Goal: Task Accomplishment & Management: Use online tool/utility

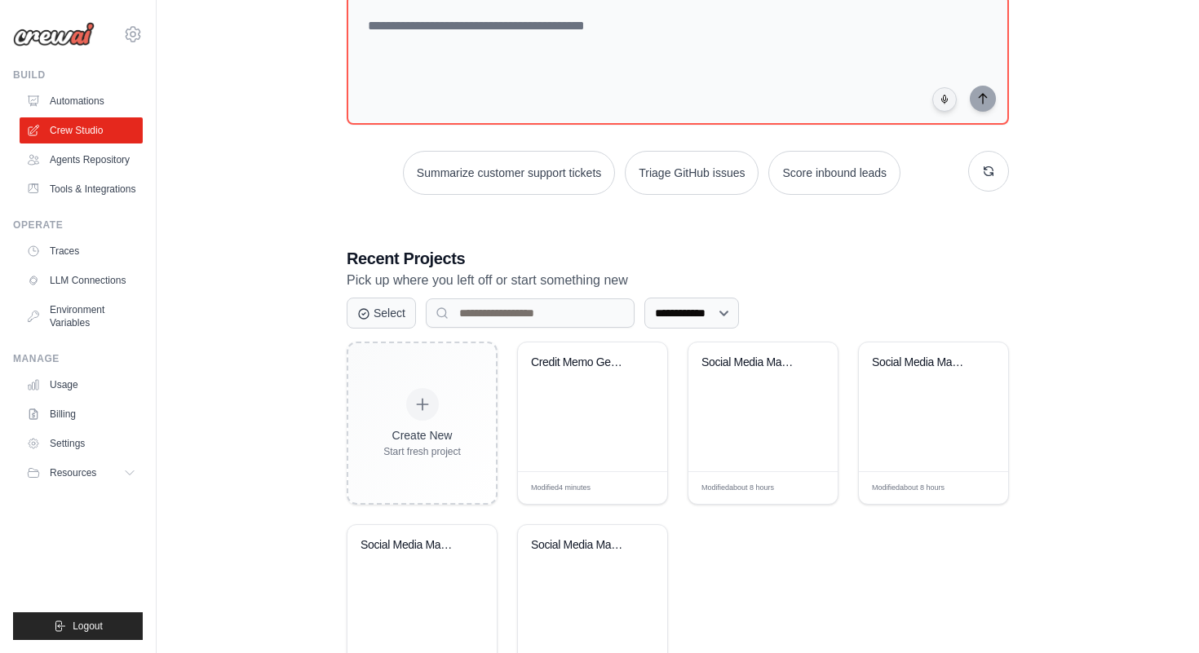
scroll to position [243, 0]
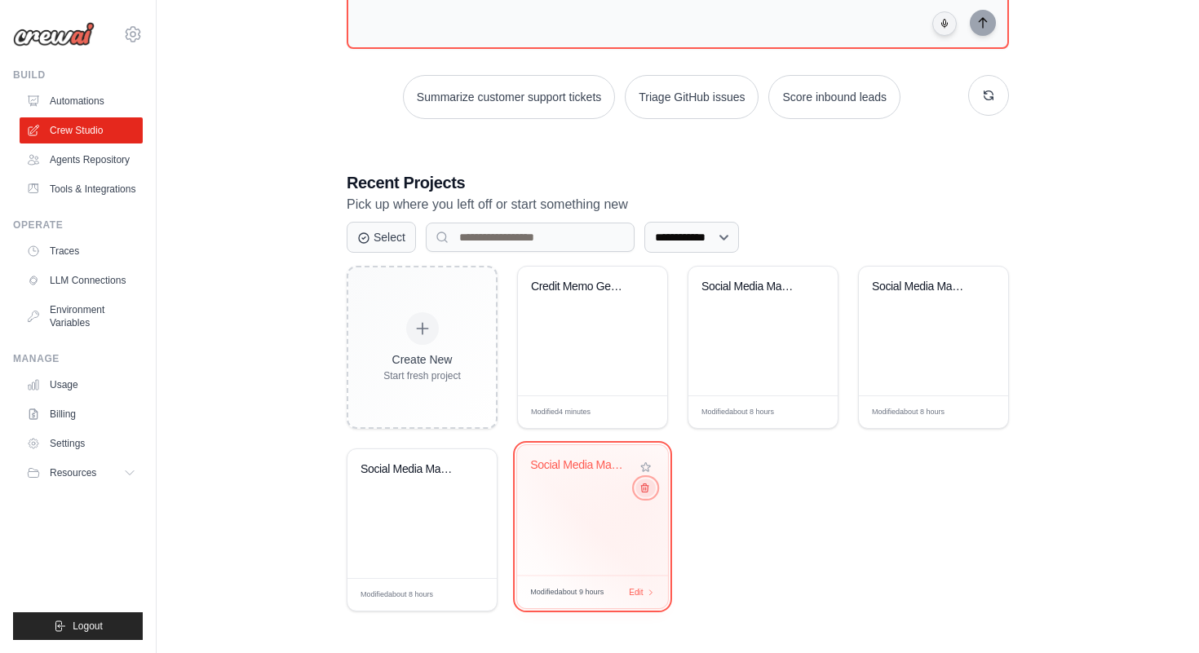
click at [646, 497] on button at bounding box center [645, 488] width 20 height 18
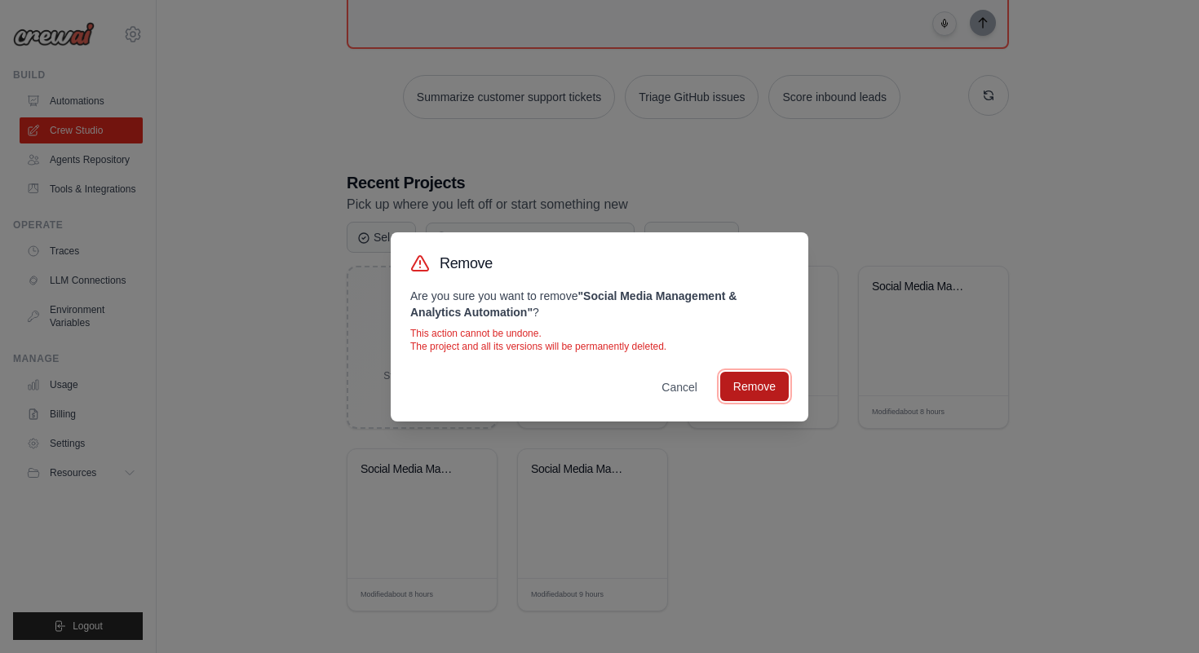
click at [759, 382] on button "Remove" at bounding box center [754, 386] width 69 height 29
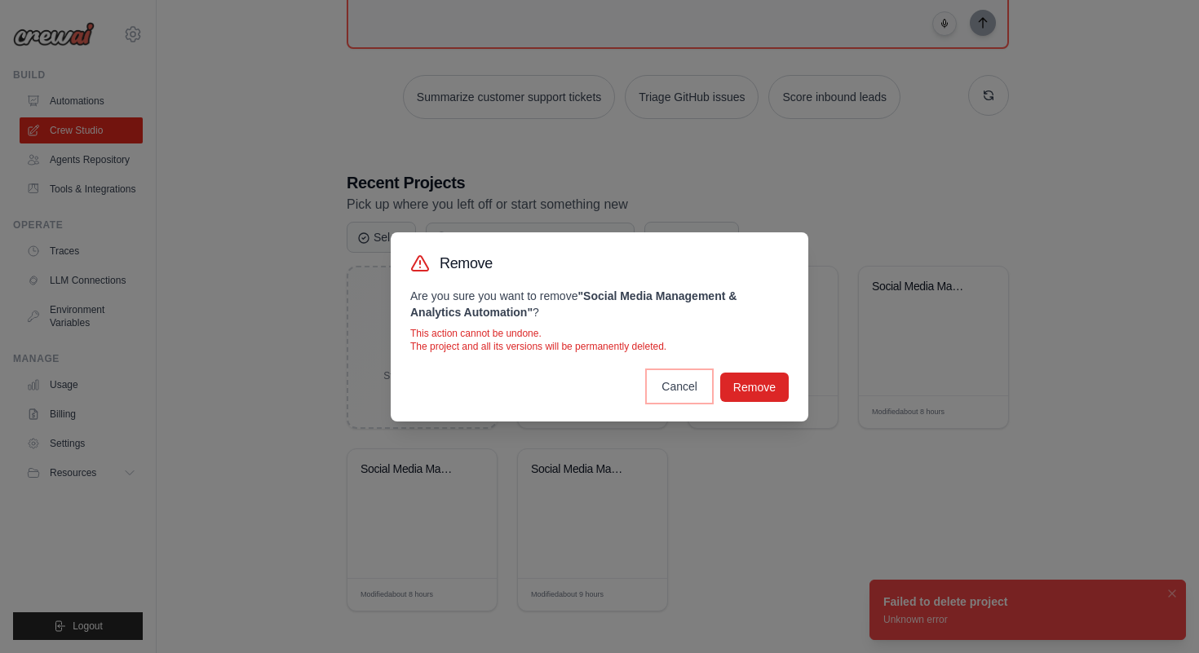
click at [679, 391] on button "Cancel" at bounding box center [679, 386] width 62 height 29
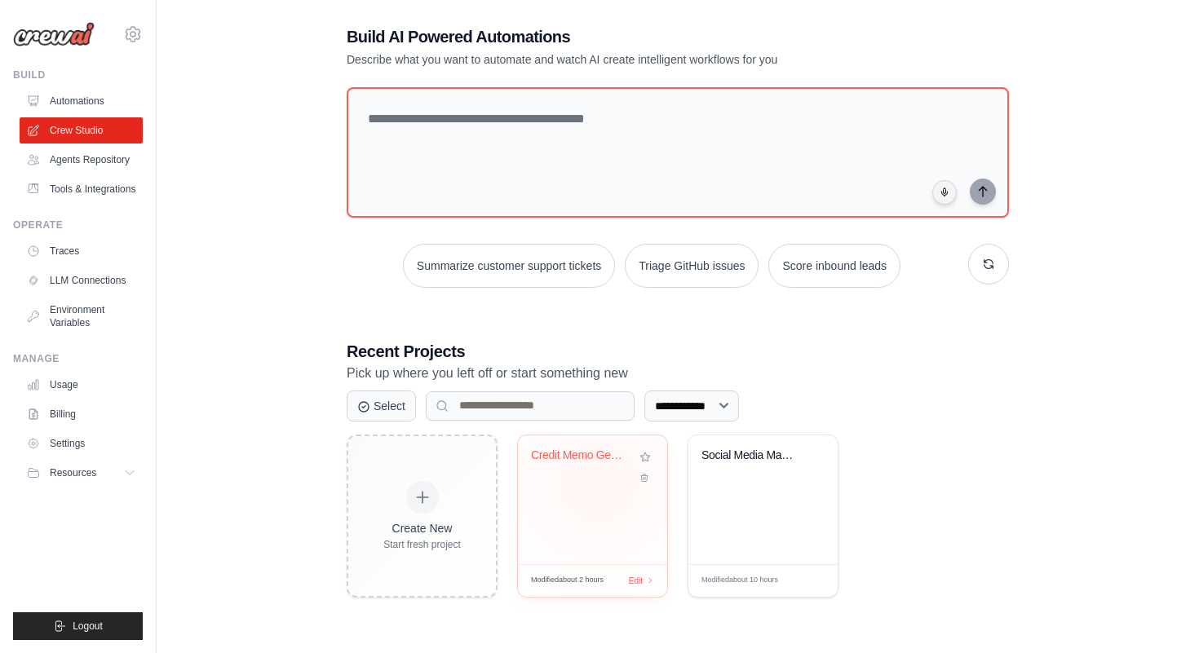
click at [599, 481] on div "Credit Memo Generation & Risk Asses..." at bounding box center [592, 468] width 123 height 38
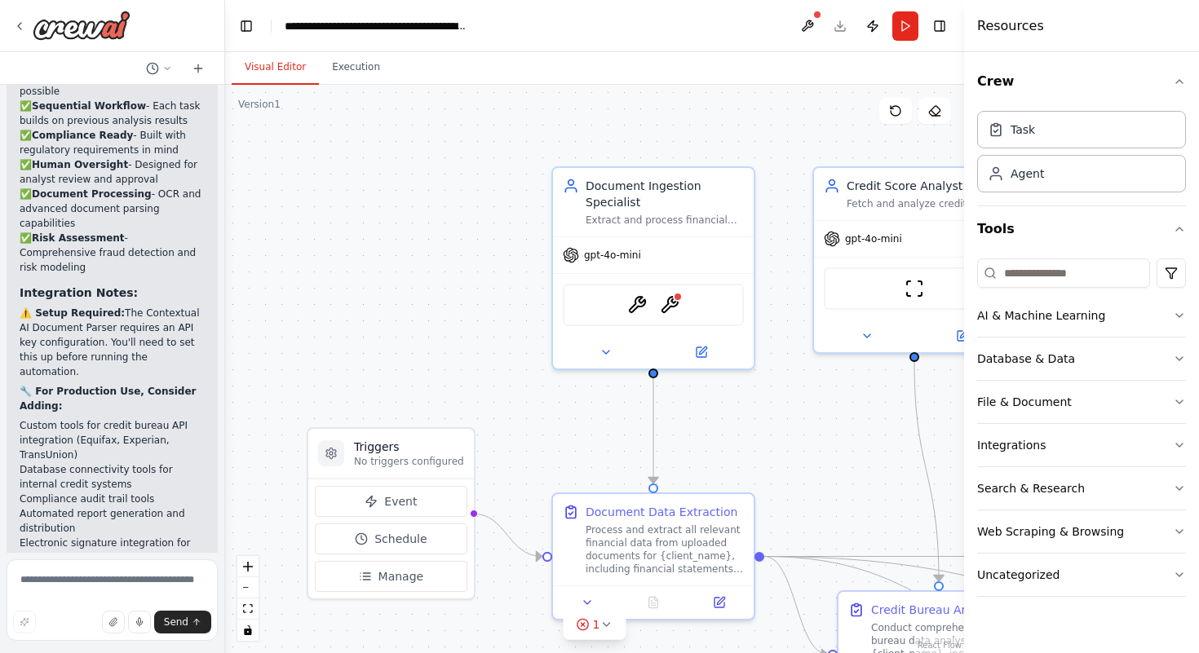
scroll to position [2824, 0]
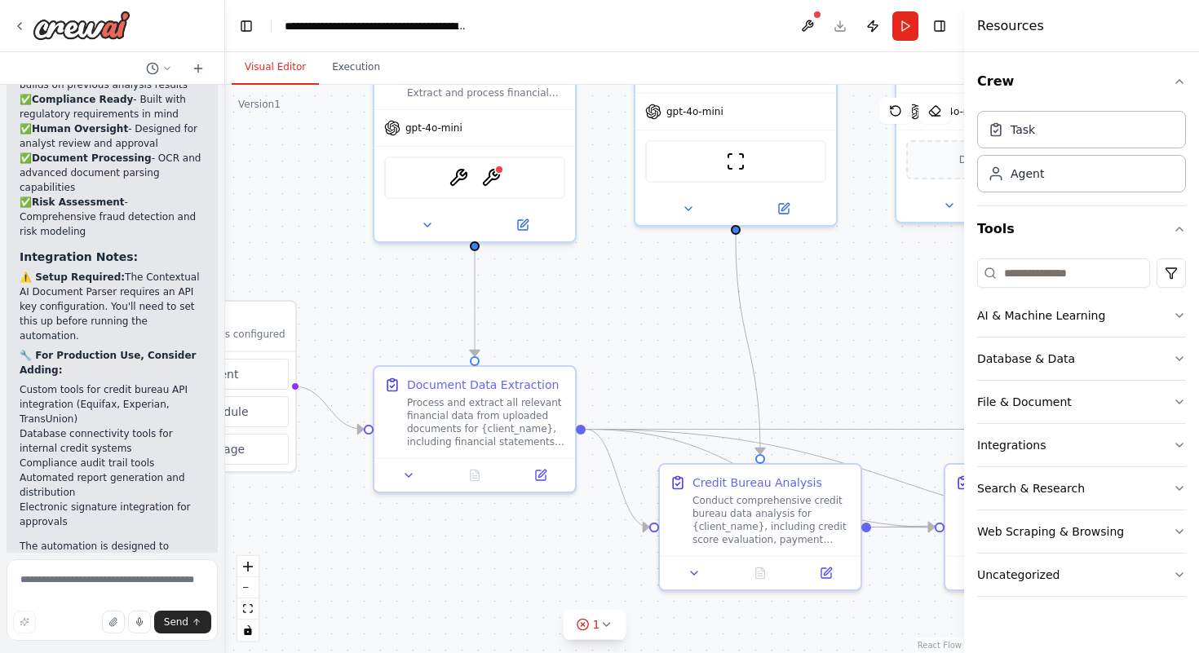
drag, startPoint x: 785, startPoint y: 421, endPoint x: 615, endPoint y: 298, distance: 209.1
click at [613, 298] on div ".deletable-edge-delete-btn { width: 20px; height: 20px; border: 0px solid #ffff…" at bounding box center [594, 369] width 739 height 568
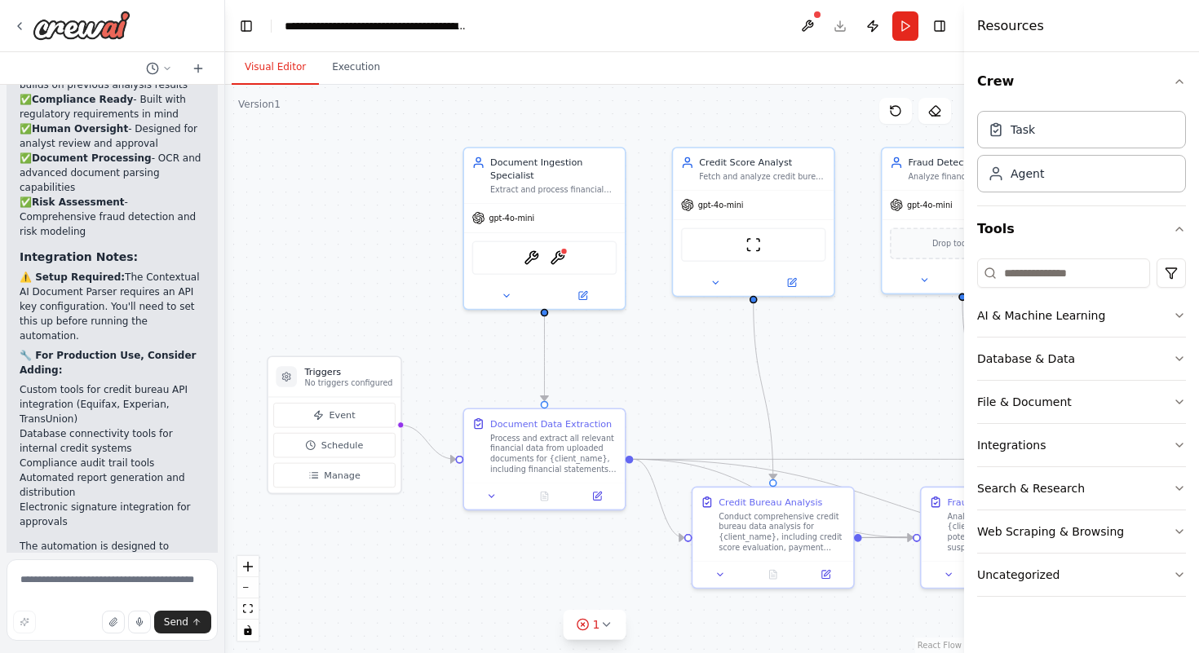
drag, startPoint x: 615, startPoint y: 298, endPoint x: 651, endPoint y: 351, distance: 63.3
click at [651, 351] on div ".deletable-edge-delete-btn { width: 20px; height: 20px; border: 0px solid #ffff…" at bounding box center [594, 369] width 739 height 568
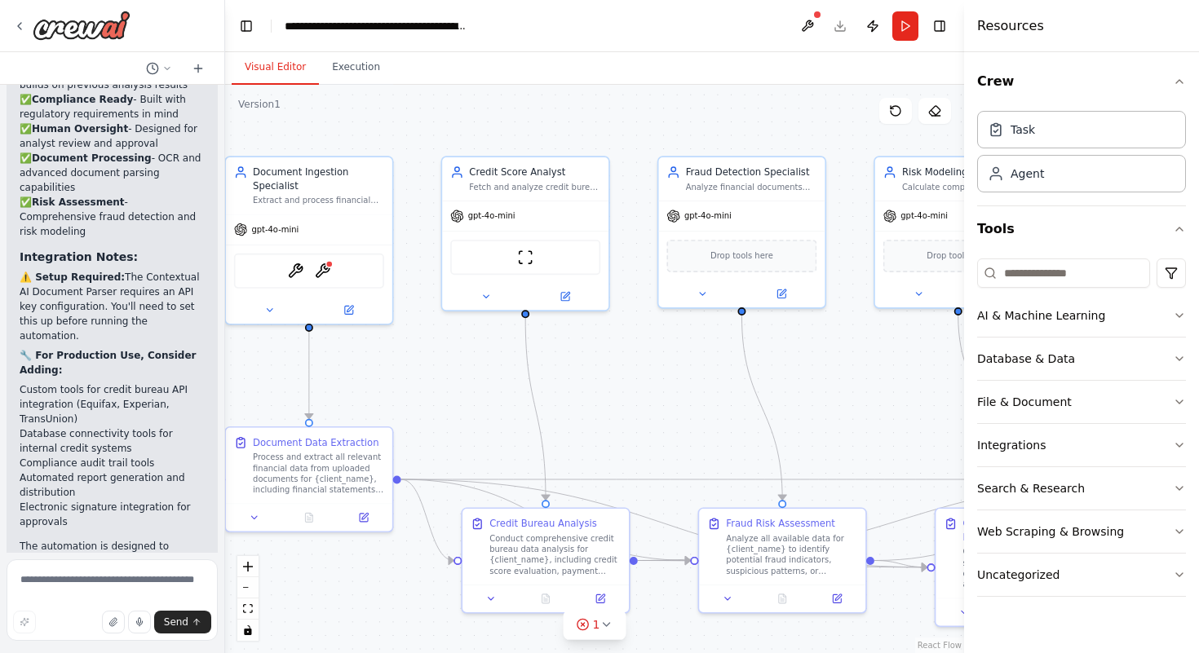
drag, startPoint x: 697, startPoint y: 365, endPoint x: 466, endPoint y: 378, distance: 232.0
click at [466, 379] on div ".deletable-edge-delete-btn { width: 20px; height: 20px; border: 0px solid #ffff…" at bounding box center [594, 369] width 739 height 568
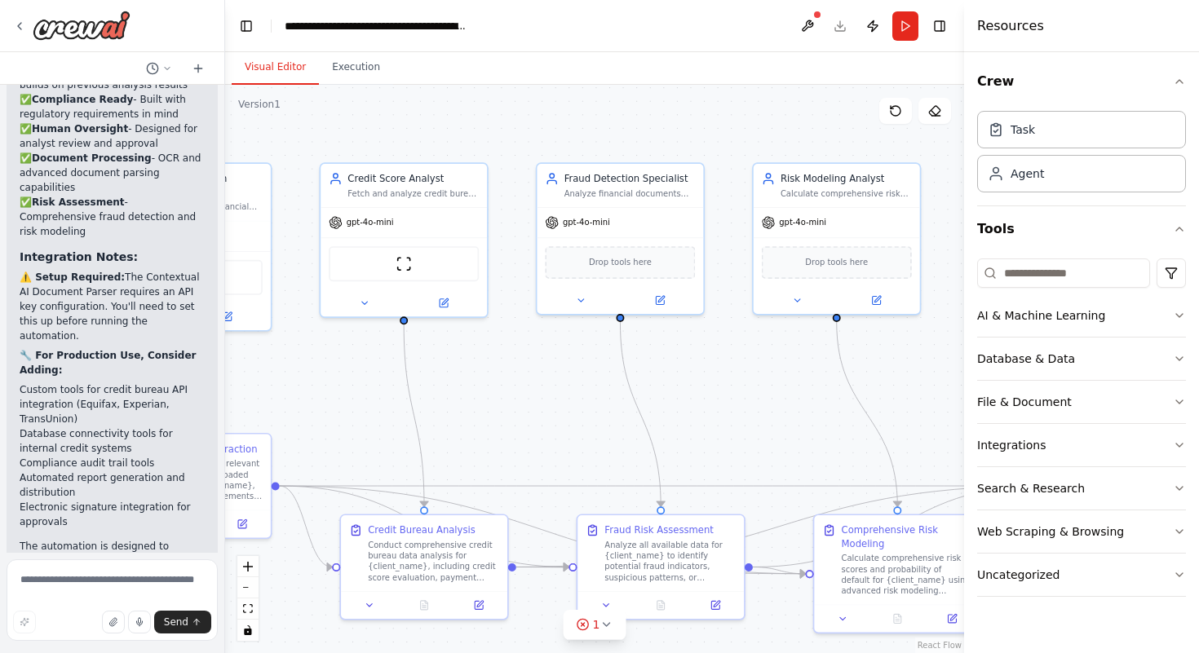
drag, startPoint x: 599, startPoint y: 391, endPoint x: 476, endPoint y: 396, distance: 122.5
click at [477, 398] on div ".deletable-edge-delete-btn { width: 20px; height: 20px; border: 0px solid #ffff…" at bounding box center [594, 369] width 739 height 568
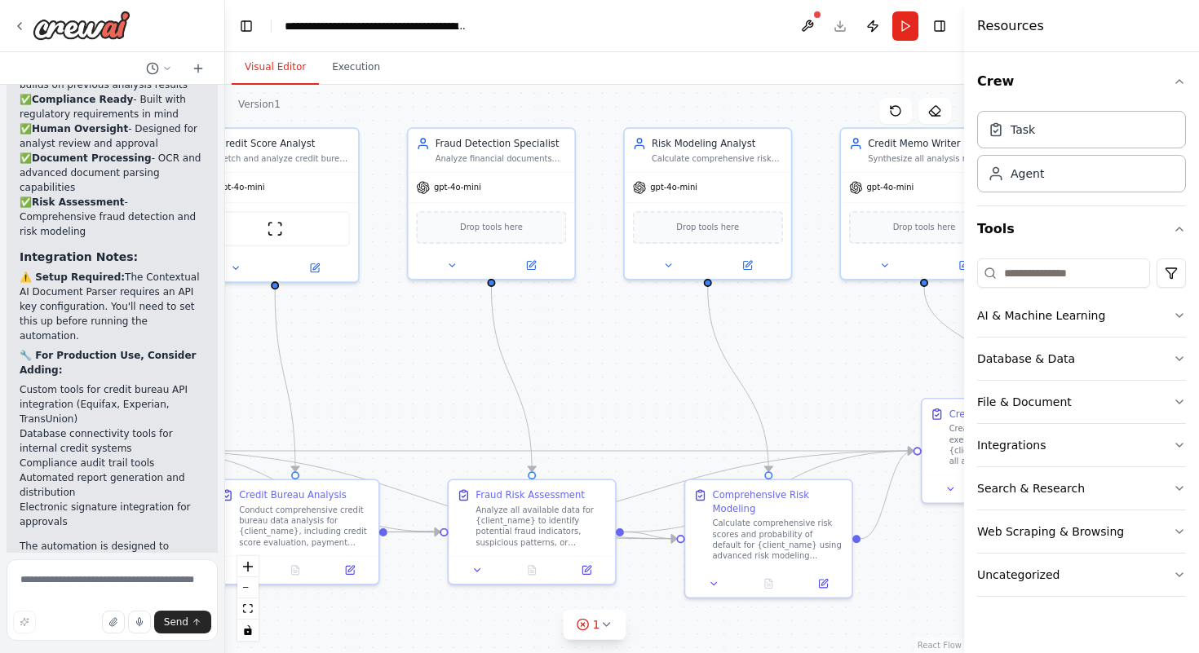
drag, startPoint x: 738, startPoint y: 382, endPoint x: 609, endPoint y: 348, distance: 133.3
click at [609, 348] on div ".deletable-edge-delete-btn { width: 20px; height: 20px; border: 0px solid #ffff…" at bounding box center [594, 369] width 739 height 568
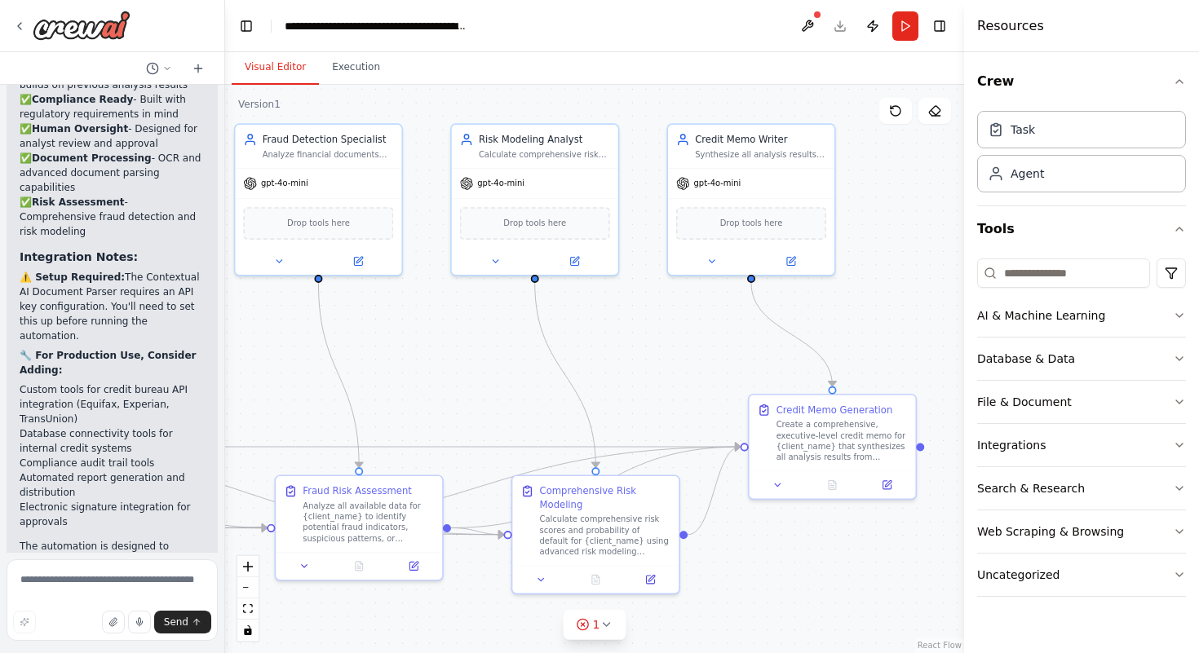
drag, startPoint x: 785, startPoint y: 349, endPoint x: 612, endPoint y: 345, distance: 172.9
click at [612, 345] on div ".deletable-edge-delete-btn { width: 20px; height: 20px; border: 0px solid #ffff…" at bounding box center [594, 369] width 739 height 568
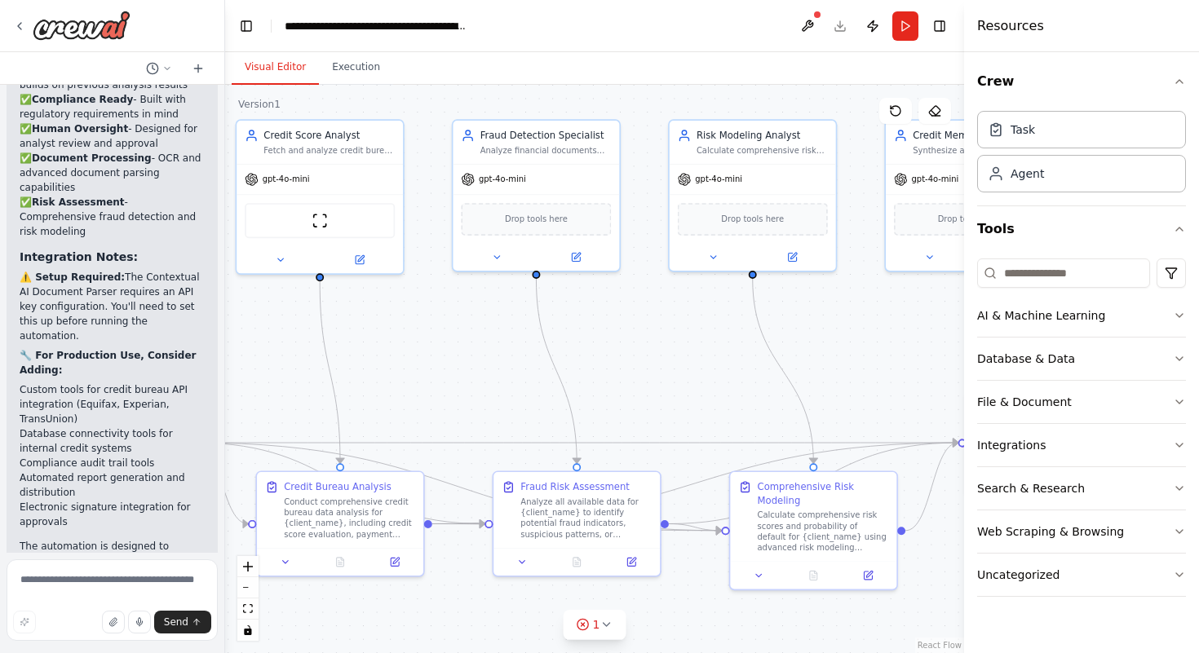
drag, startPoint x: 647, startPoint y: 370, endPoint x: 864, endPoint y: 366, distance: 217.8
click at [864, 366] on div ".deletable-edge-delete-btn { width: 20px; height: 20px; border: 0px solid #ffff…" at bounding box center [594, 369] width 739 height 568
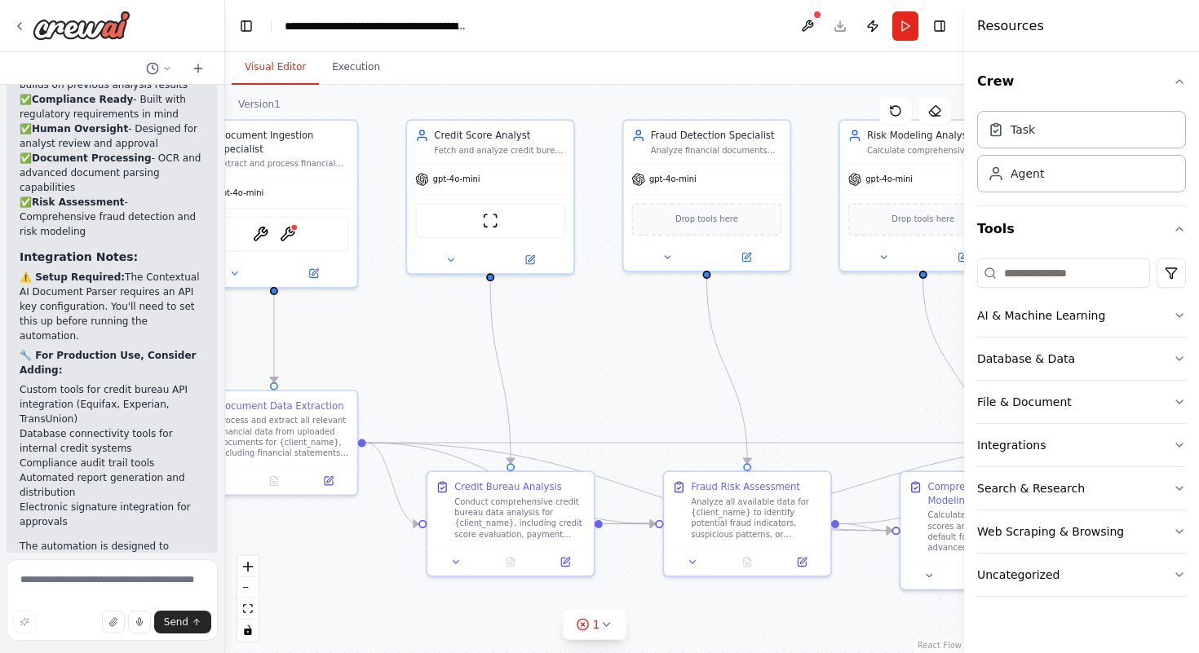
drag, startPoint x: 629, startPoint y: 382, endPoint x: 799, endPoint y: 382, distance: 170.5
click at [799, 382] on div ".deletable-edge-delete-btn { width: 20px; height: 20px; border: 0px solid #ffff…" at bounding box center [594, 369] width 739 height 568
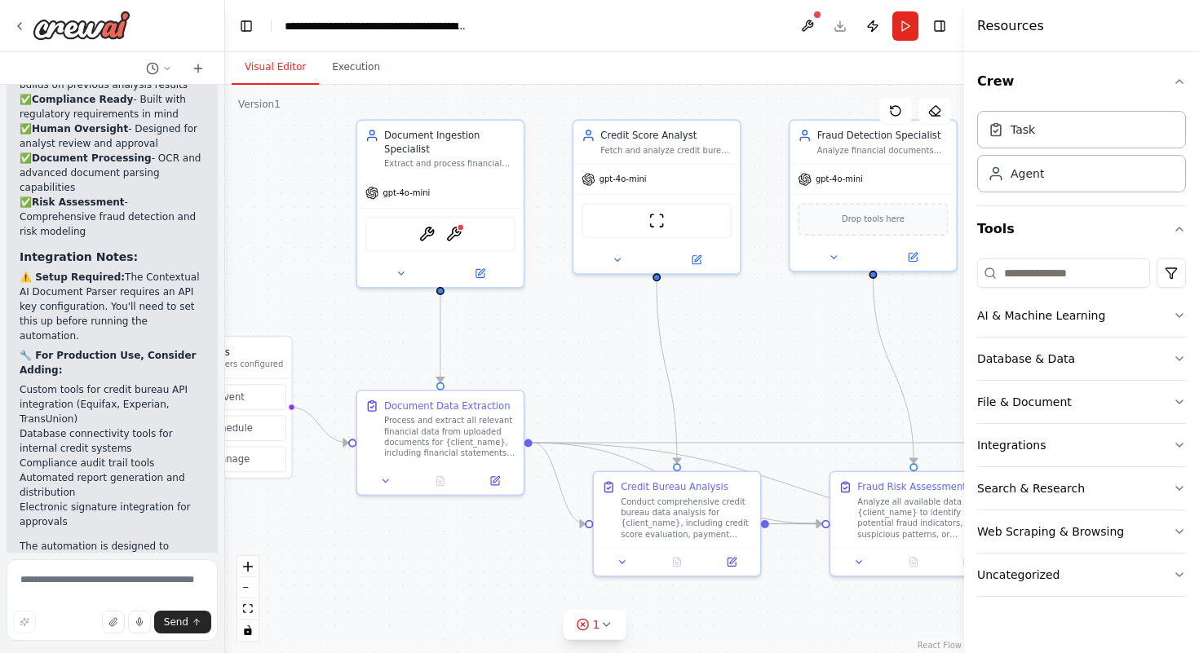
drag, startPoint x: 559, startPoint y: 383, endPoint x: 719, endPoint y: 378, distance: 159.9
click at [722, 381] on div ".deletable-edge-delete-btn { width: 20px; height: 20px; border: 0px solid #ffff…" at bounding box center [594, 369] width 739 height 568
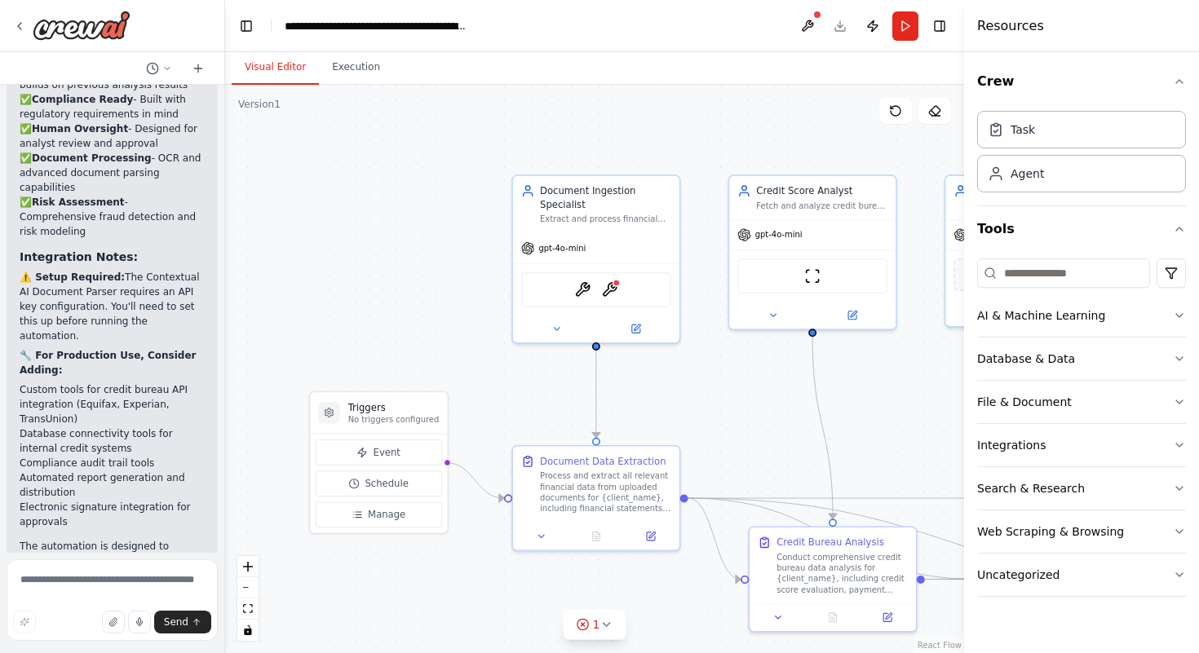
drag, startPoint x: 533, startPoint y: 371, endPoint x: 691, endPoint y: 428, distance: 168.2
click at [692, 429] on div ".deletable-edge-delete-btn { width: 20px; height: 20px; border: 0px solid #ffff…" at bounding box center [594, 369] width 739 height 568
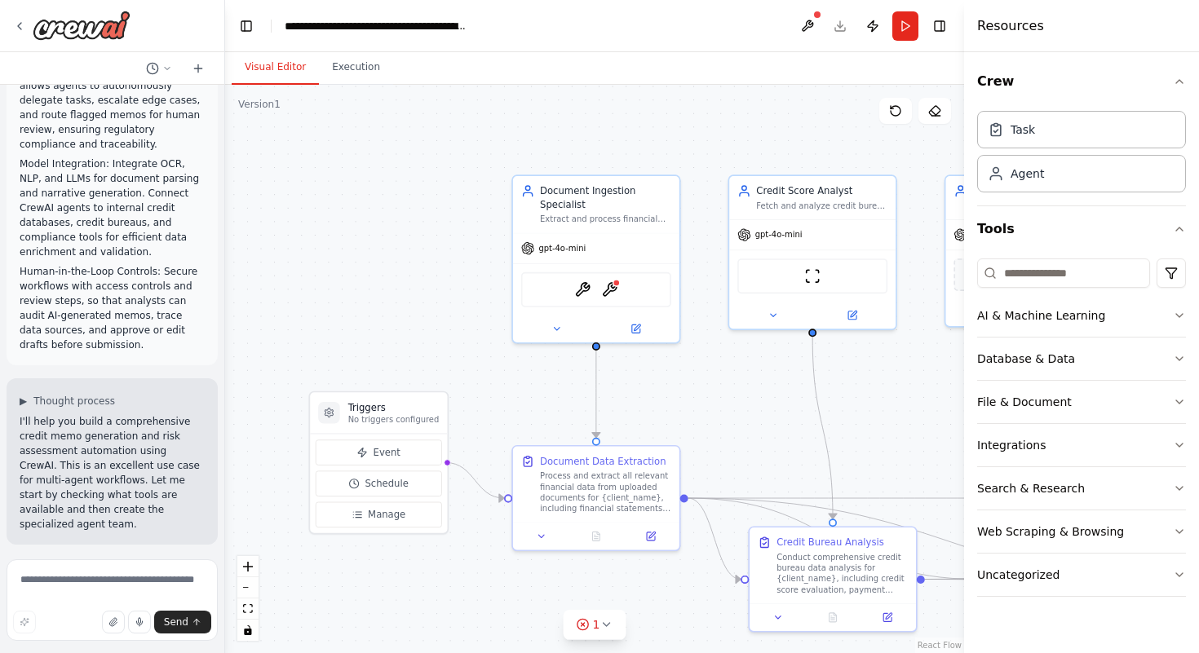
scroll to position [348, 0]
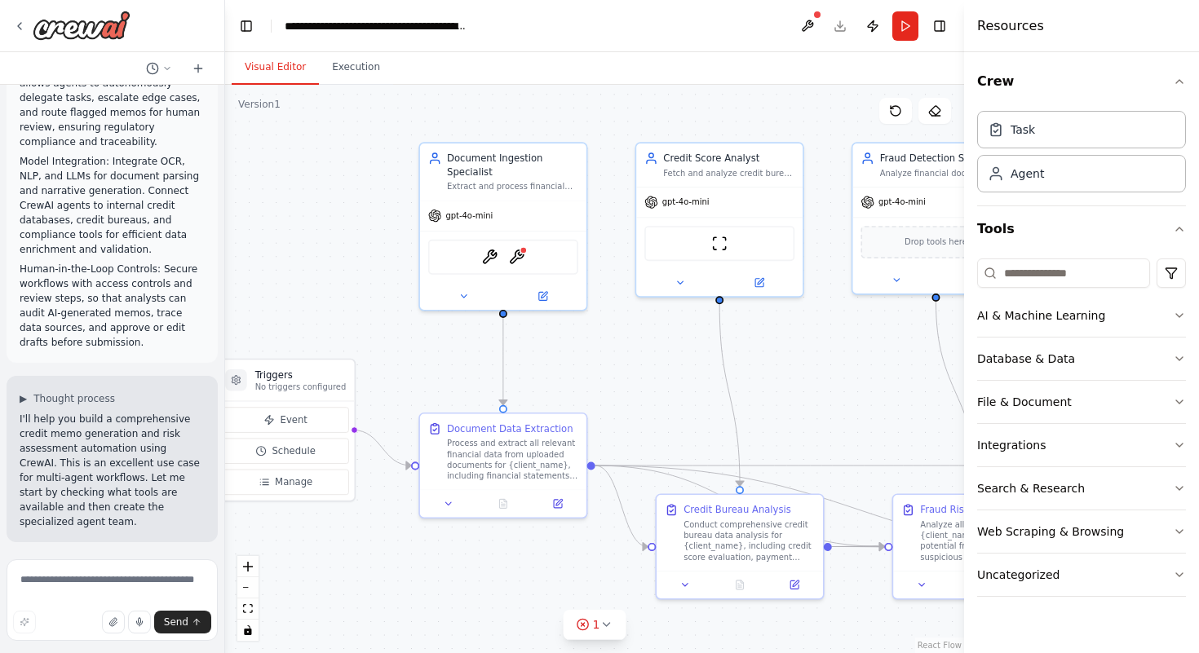
drag, startPoint x: 695, startPoint y: 405, endPoint x: 601, endPoint y: 372, distance: 99.6
click at [601, 372] on div ".deletable-edge-delete-btn { width: 20px; height: 20px; border: 0px solid #ffff…" at bounding box center [594, 369] width 739 height 568
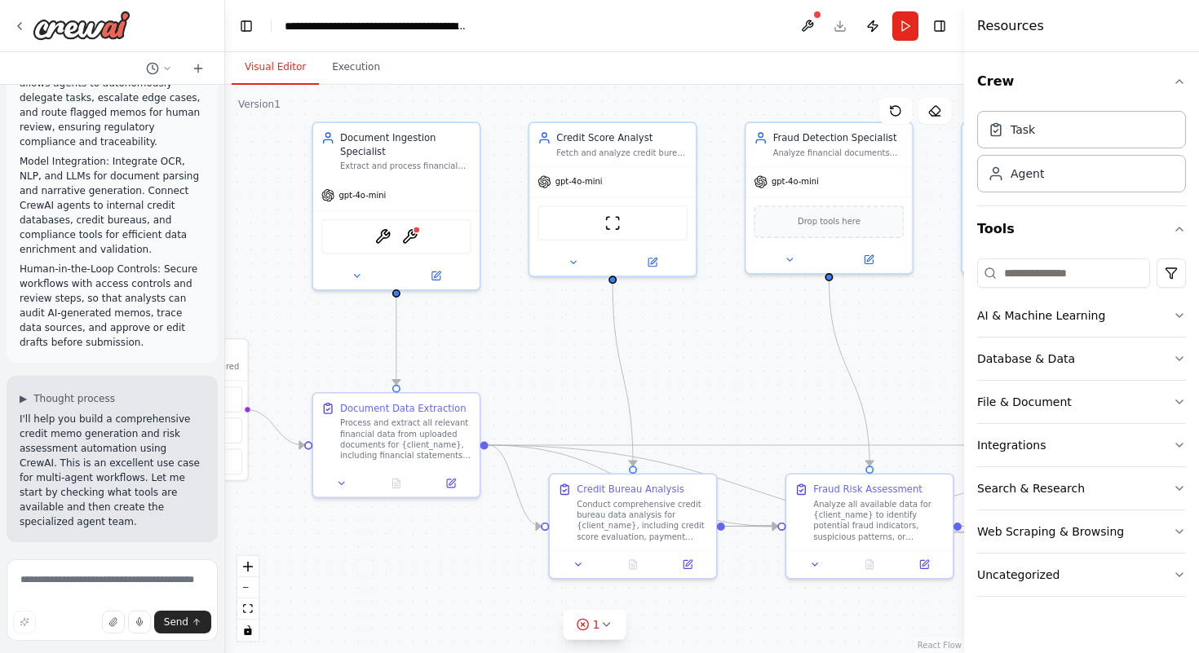
drag, startPoint x: 652, startPoint y: 384, endPoint x: 546, endPoint y: 365, distance: 107.8
click at [546, 365] on div ".deletable-edge-delete-btn { width: 20px; height: 20px; border: 0px solid #ffff…" at bounding box center [594, 369] width 739 height 568
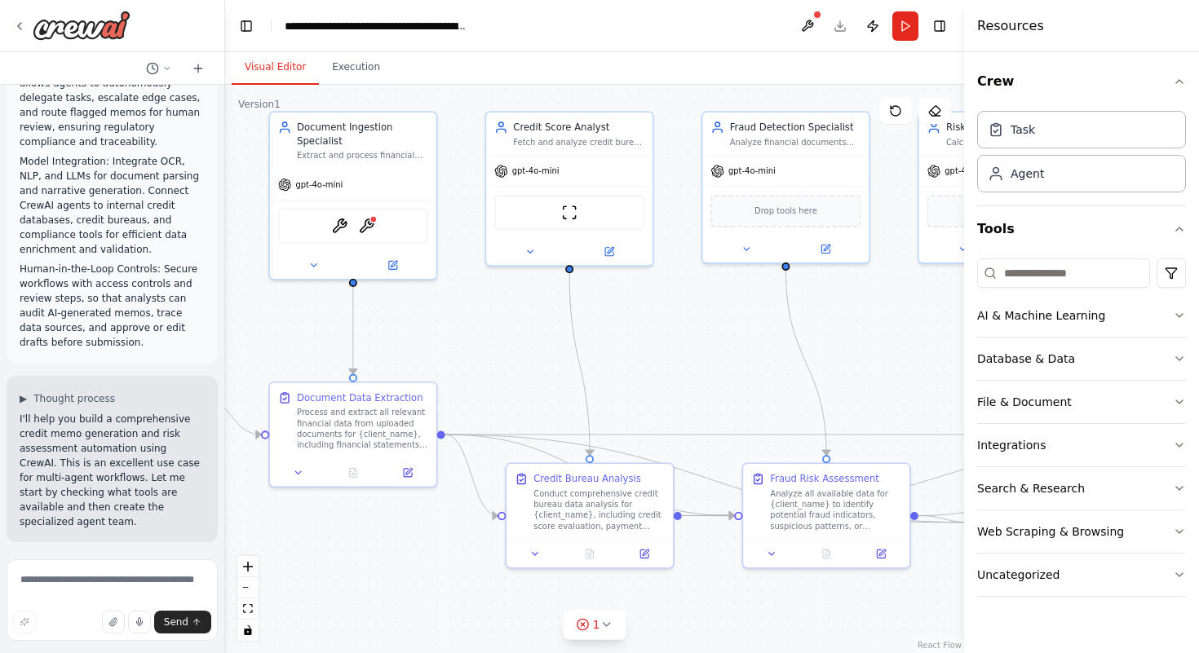
drag, startPoint x: 537, startPoint y: 338, endPoint x: 491, endPoint y: 325, distance: 47.5
click at [491, 326] on div ".deletable-edge-delete-btn { width: 20px; height: 20px; border: 0px solid #ffff…" at bounding box center [594, 369] width 739 height 568
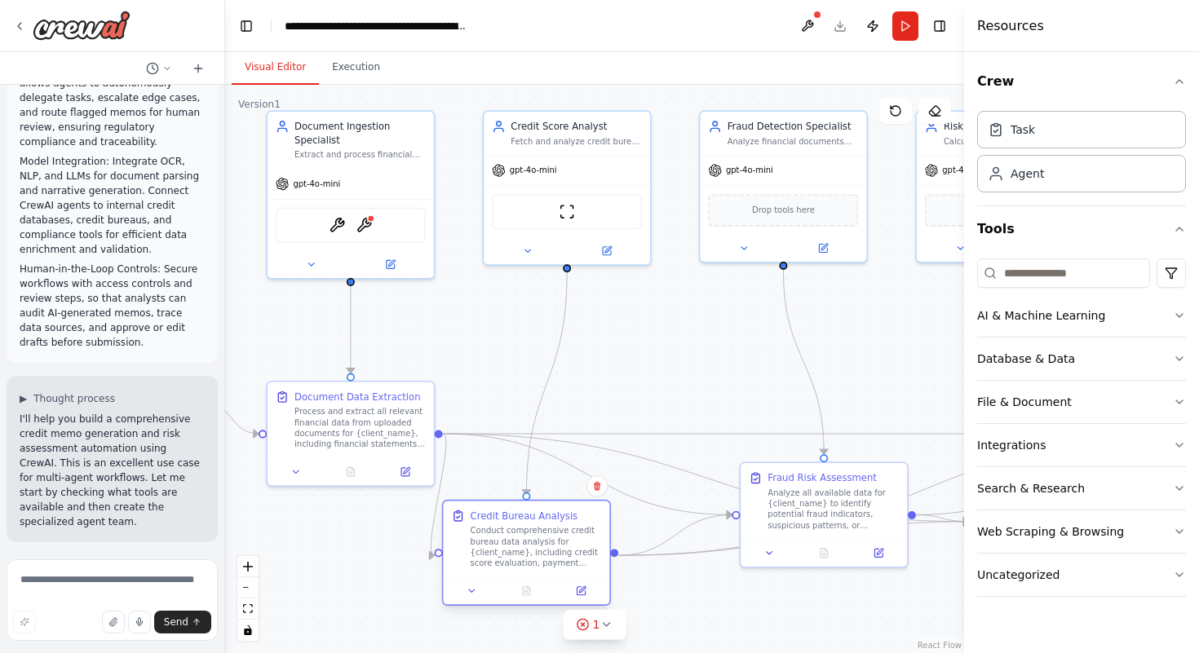
drag, startPoint x: 562, startPoint y: 509, endPoint x: 507, endPoint y: 550, distance: 68.2
click at [507, 550] on div "Conduct comprehensive credit bureau data analysis for {client_name}, including …" at bounding box center [536, 546] width 131 height 43
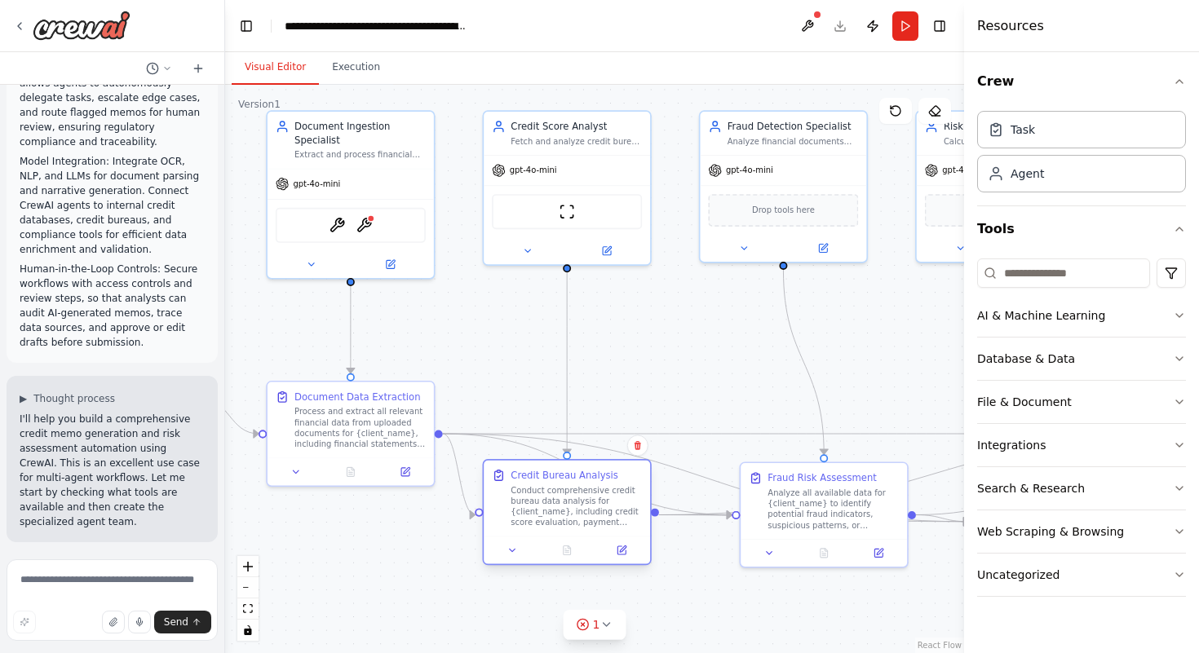
drag, startPoint x: 528, startPoint y: 535, endPoint x: 567, endPoint y: 493, distance: 57.1
click at [567, 493] on div "Conduct comprehensive credit bureau data analysis for {client_name}, including …" at bounding box center [576, 506] width 131 height 43
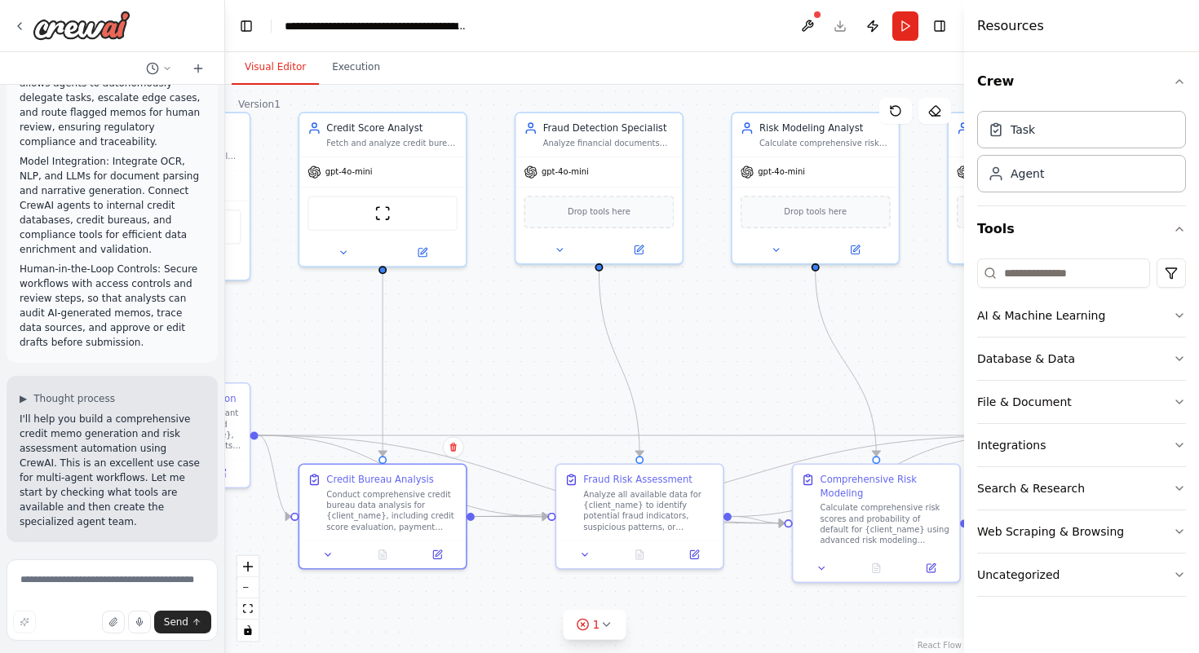
drag, startPoint x: 816, startPoint y: 597, endPoint x: 631, endPoint y: 598, distance: 184.3
click at [631, 598] on div ".deletable-edge-delete-btn { width: 20px; height: 20px; border: 0px solid #ffff…" at bounding box center [594, 369] width 739 height 568
drag, startPoint x: 413, startPoint y: 496, endPoint x: 427, endPoint y: 505, distance: 16.5
click at [427, 505] on div "Conduct comprehensive credit bureau data analysis for {client_name}, including …" at bounding box center [405, 520] width 131 height 43
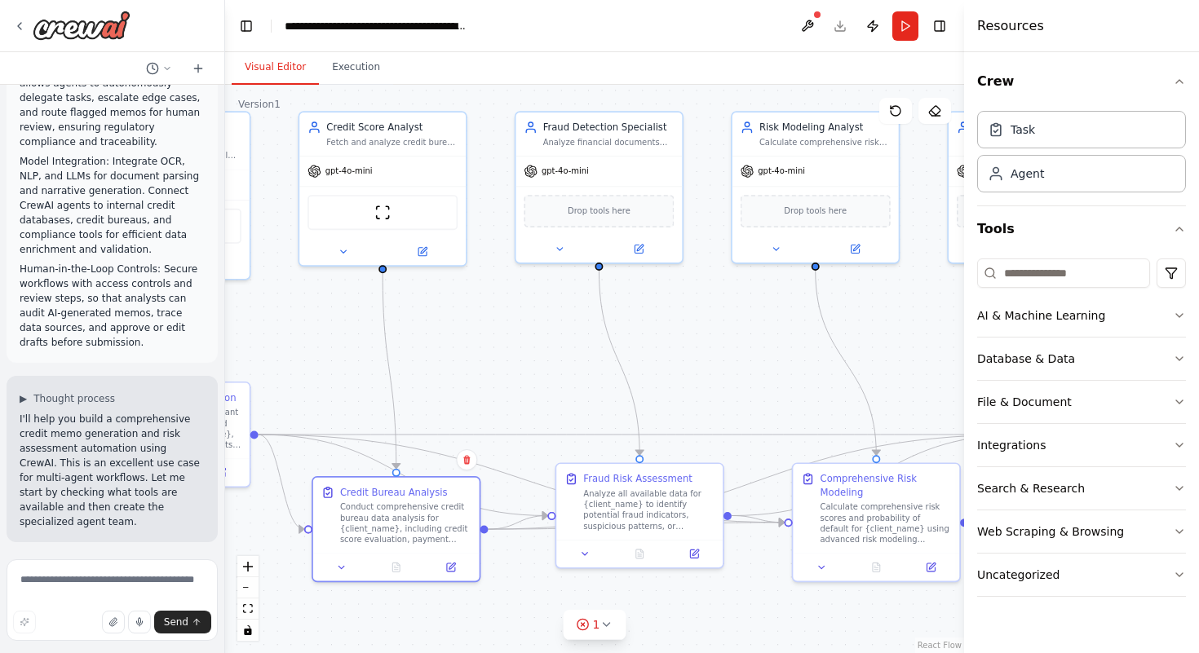
click at [523, 570] on div ".deletable-edge-delete-btn { width: 20px; height: 20px; border: 0px solid #ffff…" at bounding box center [594, 369] width 739 height 568
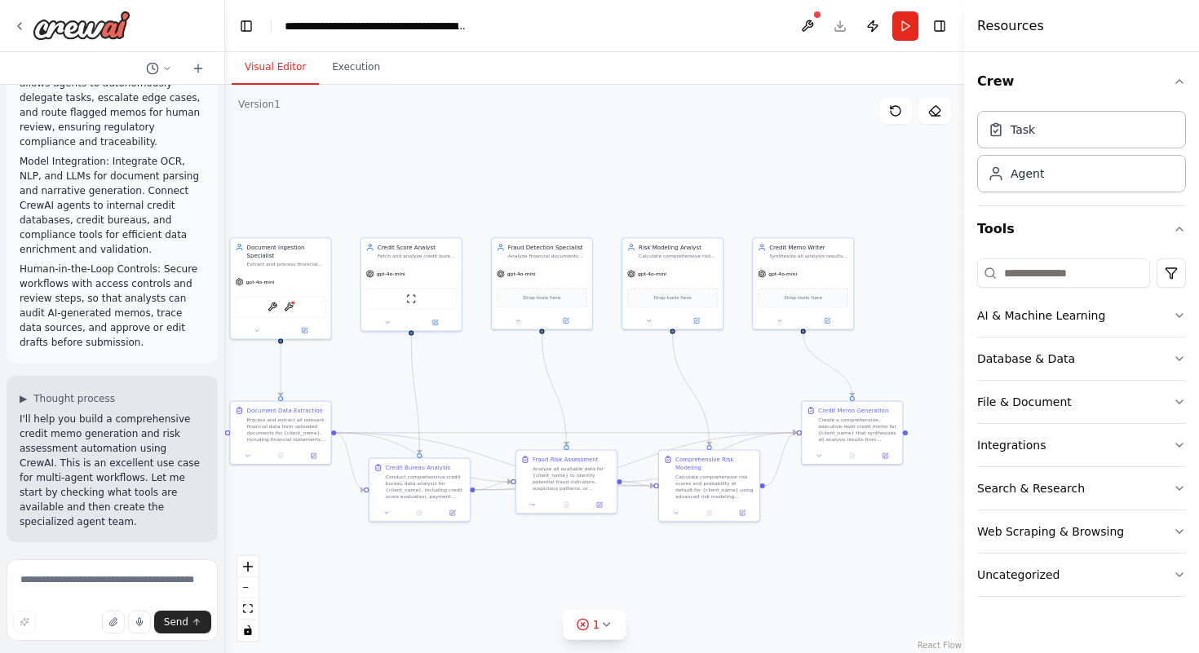
drag, startPoint x: 869, startPoint y: 579, endPoint x: 842, endPoint y: 524, distance: 61.6
click at [842, 524] on div ".deletable-edge-delete-btn { width: 20px; height: 20px; border: 0px solid #ffff…" at bounding box center [594, 369] width 739 height 568
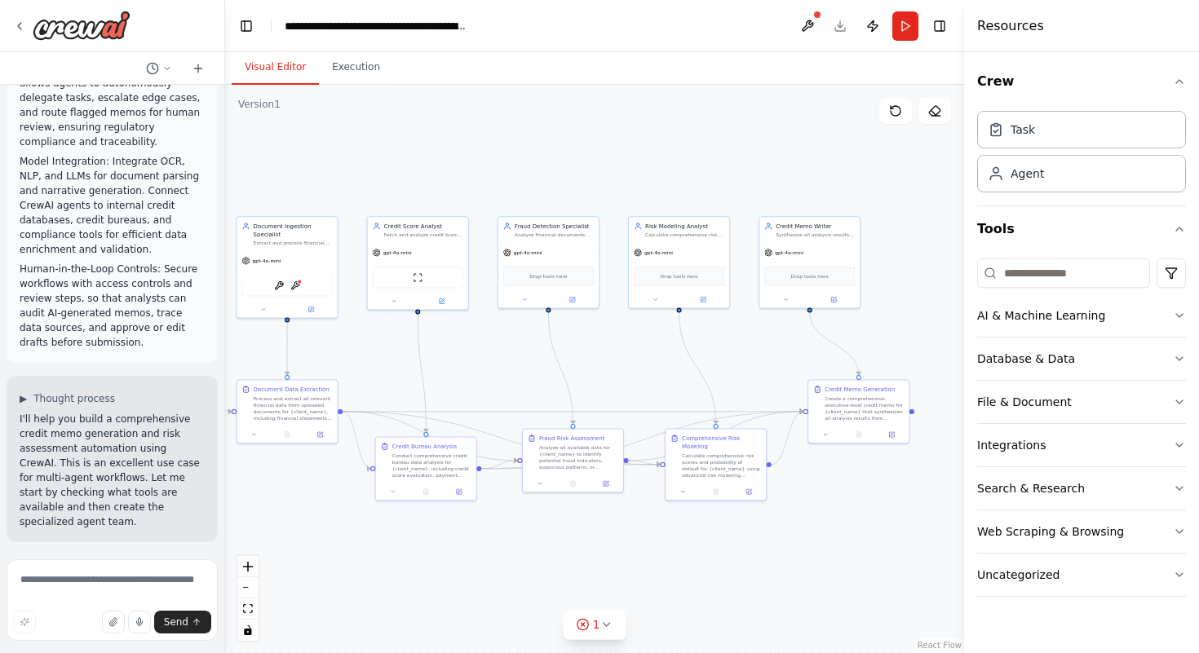
drag, startPoint x: 611, startPoint y: 565, endPoint x: 617, endPoint y: 544, distance: 22.2
click at [617, 544] on div ".deletable-edge-delete-btn { width: 20px; height: 20px; border: 0px solid #ffff…" at bounding box center [594, 369] width 739 height 568
click at [245, 564] on icon "zoom in" at bounding box center [248, 567] width 10 height 10
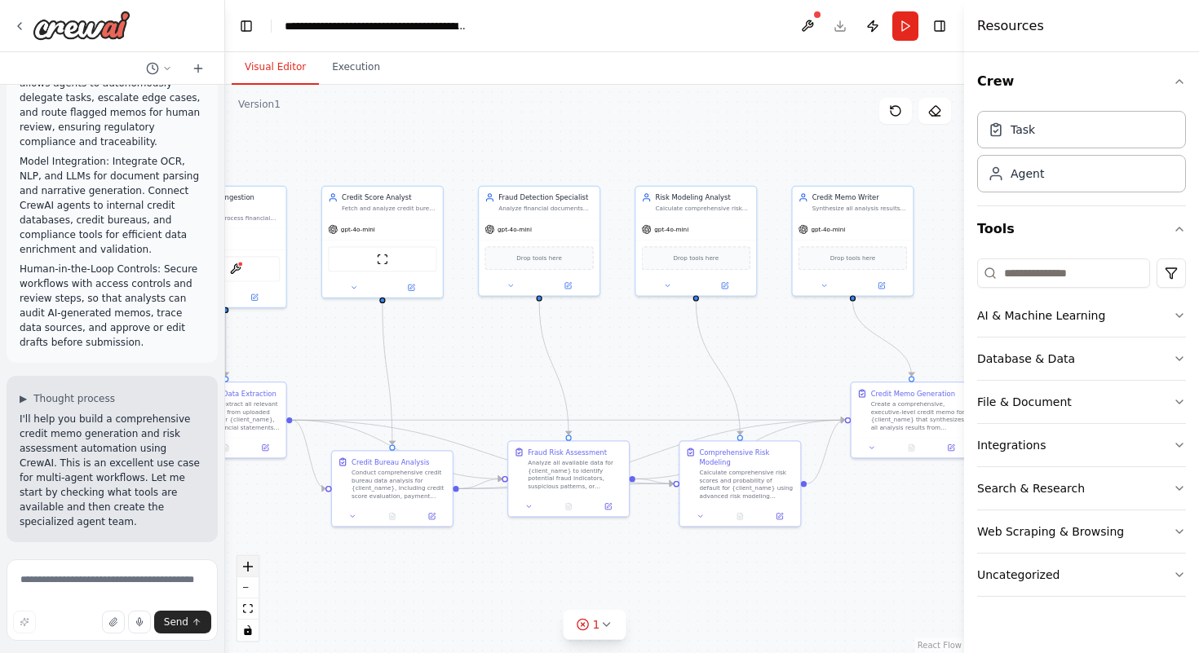
click at [245, 564] on icon "zoom in" at bounding box center [248, 567] width 10 height 10
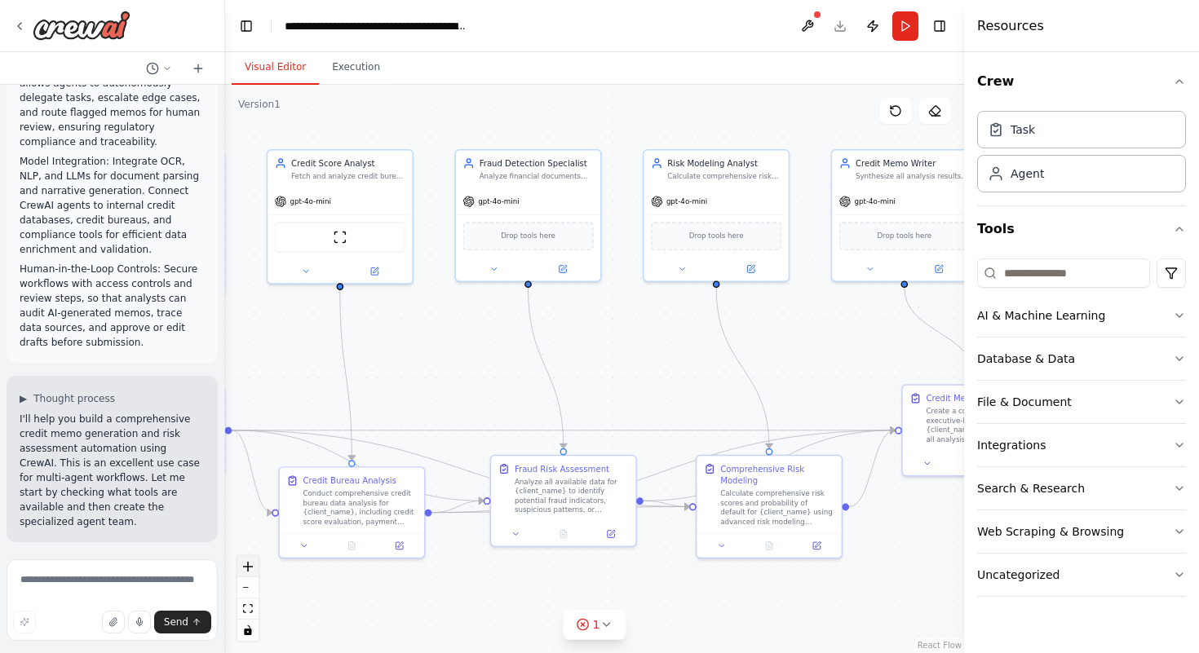
click at [245, 564] on icon "zoom in" at bounding box center [248, 567] width 10 height 10
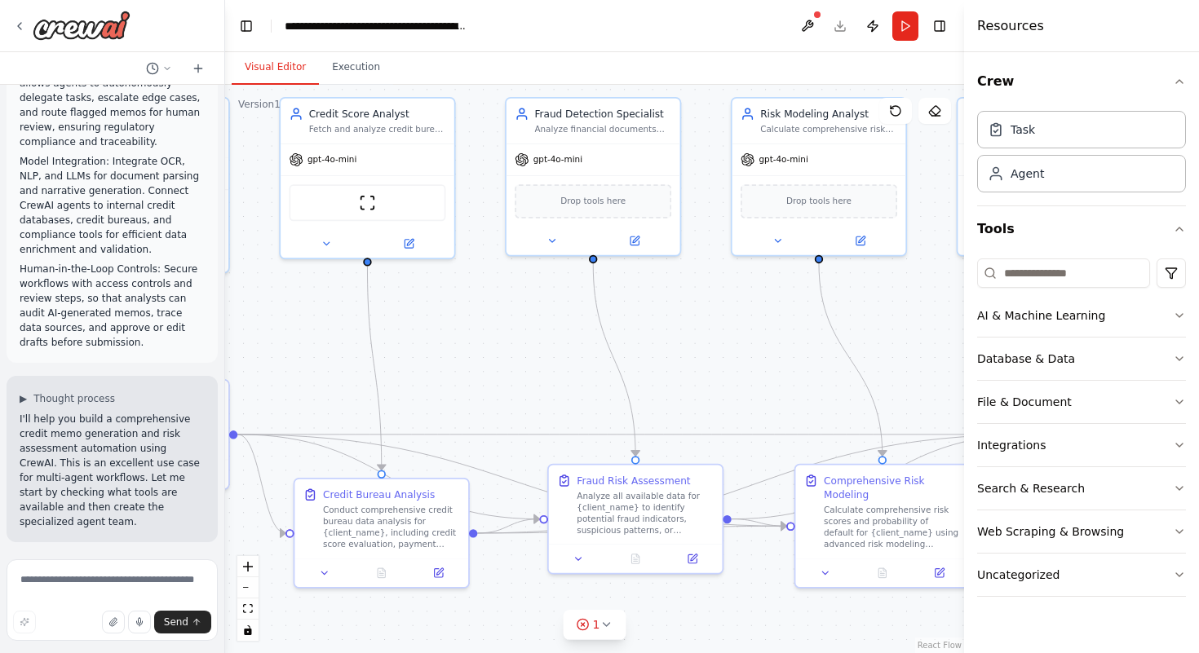
drag, startPoint x: 382, startPoint y: 619, endPoint x: 476, endPoint y: 604, distance: 94.9
click at [477, 606] on div ".deletable-edge-delete-btn { width: 20px; height: 20px; border: 0px solid #ffff…" at bounding box center [594, 369] width 739 height 568
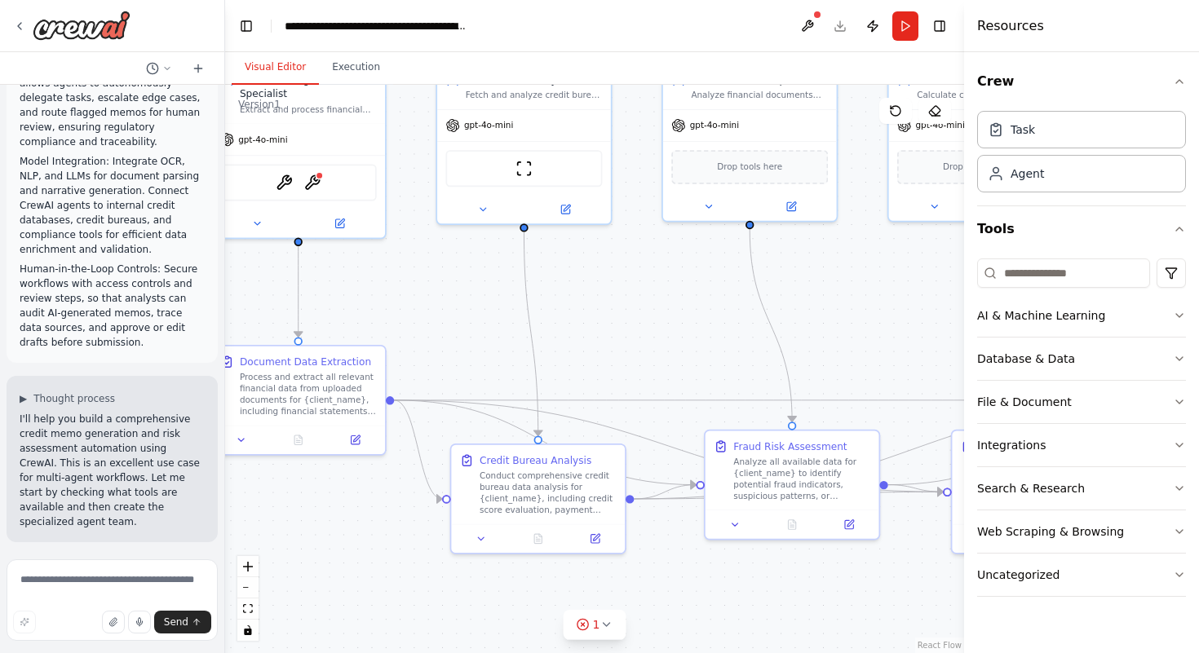
drag, startPoint x: 476, startPoint y: 604, endPoint x: 617, endPoint y: 575, distance: 143.3
click at [617, 575] on div ".deletable-edge-delete-btn { width: 20px; height: 20px; border: 0px solid #ffff…" at bounding box center [594, 369] width 739 height 568
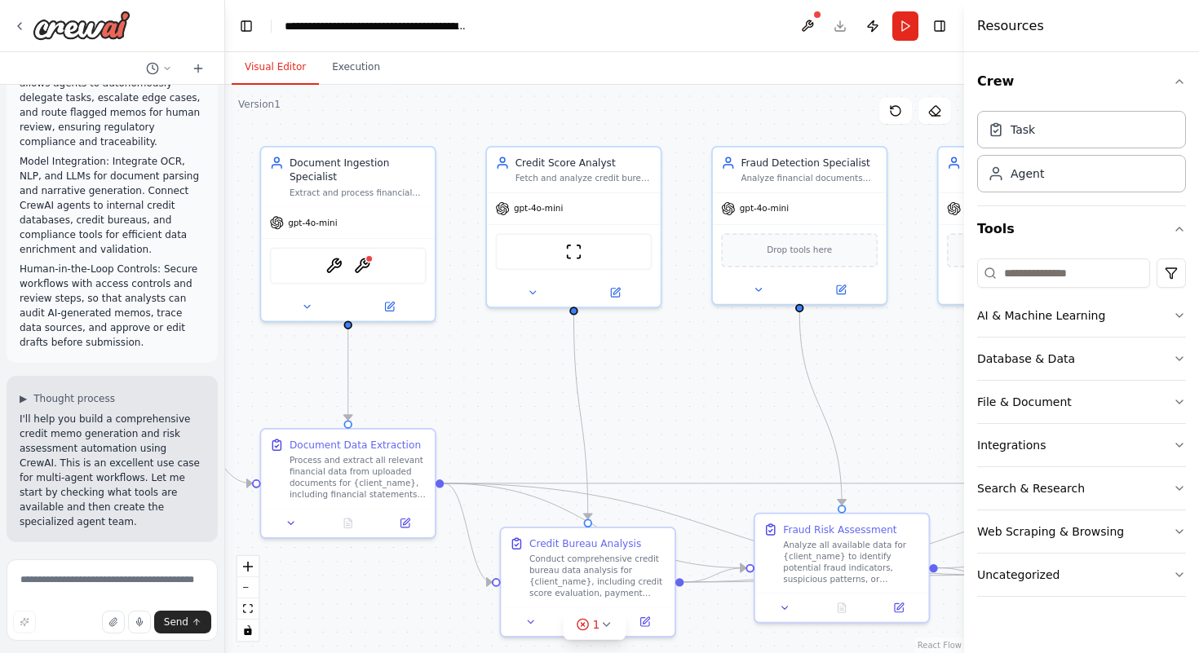
drag, startPoint x: 356, startPoint y: 569, endPoint x: 406, endPoint y: 652, distance: 96.9
click at [406, 652] on div ".deletable-edge-delete-btn { width: 20px; height: 20px; border: 0px solid #ffff…" at bounding box center [594, 369] width 739 height 568
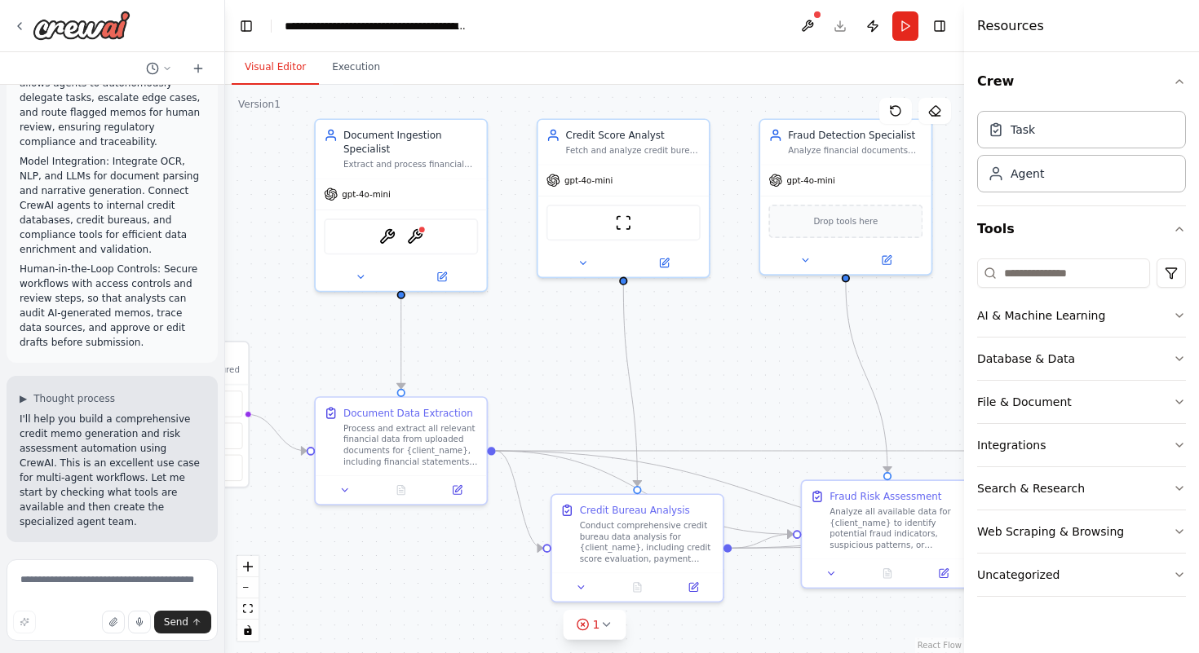
drag, startPoint x: 473, startPoint y: 440, endPoint x: 525, endPoint y: 405, distance: 62.9
click at [525, 405] on div ".deletable-edge-delete-btn { width: 20px; height: 20px; border: 0px solid #ffff…" at bounding box center [594, 369] width 739 height 568
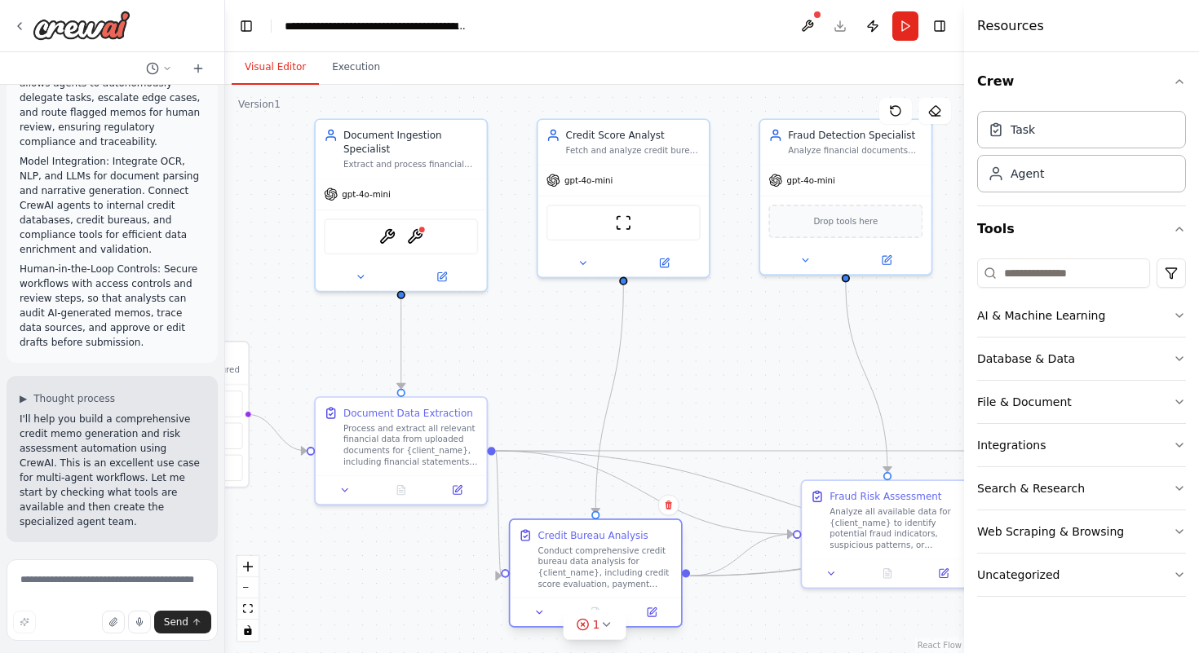
drag, startPoint x: 641, startPoint y: 556, endPoint x: 598, endPoint y: 581, distance: 50.1
click at [598, 581] on div "Conduct comprehensive credit bureau data analysis for {client_name}, including …" at bounding box center [605, 567] width 135 height 45
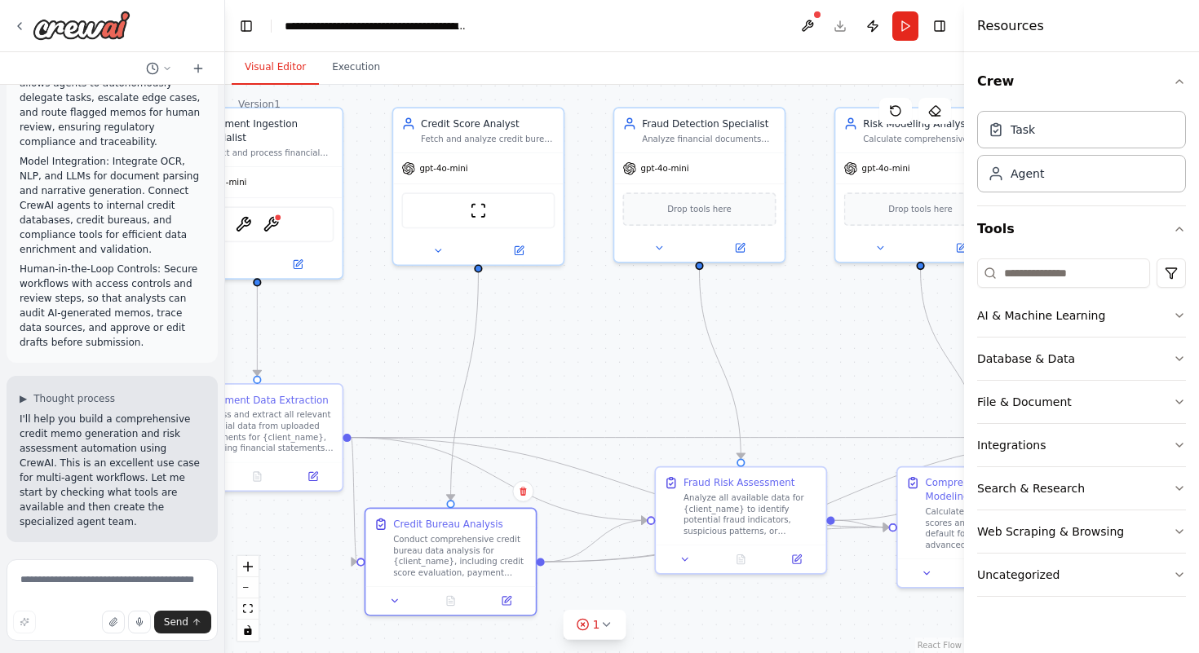
drag, startPoint x: 786, startPoint y: 395, endPoint x: 640, endPoint y: 380, distance: 146.7
click at [640, 381] on div ".deletable-edge-delete-btn { width: 20px; height: 20px; border: 0px solid #ffff…" at bounding box center [594, 369] width 739 height 568
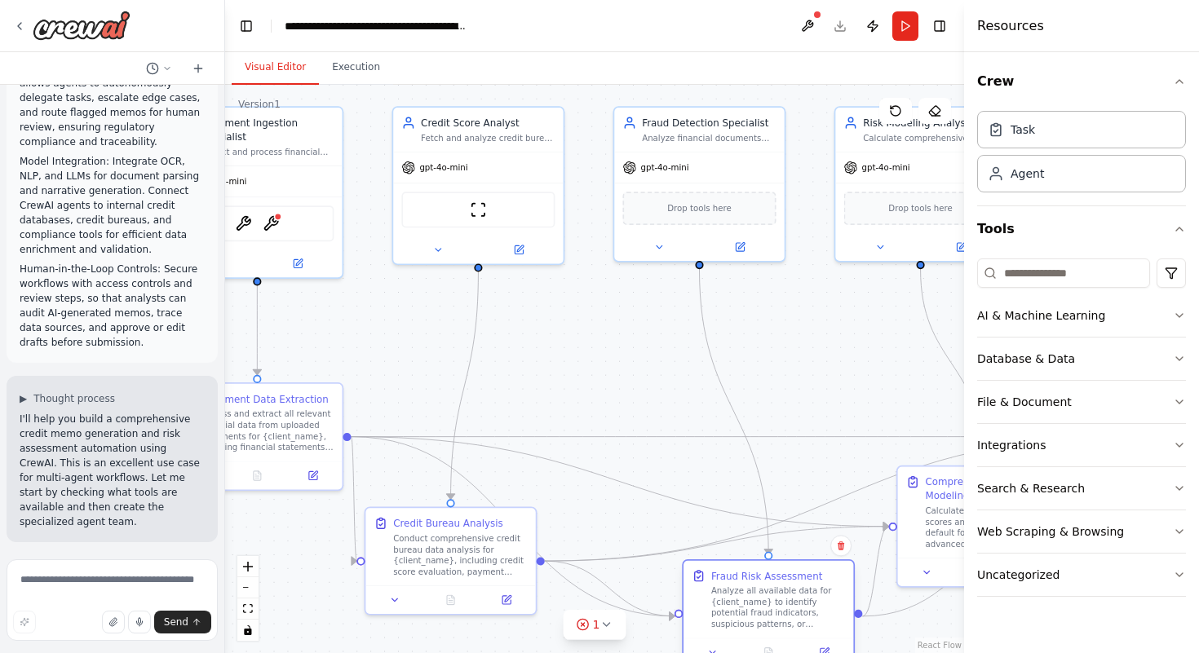
drag, startPoint x: 702, startPoint y: 489, endPoint x: 727, endPoint y: 586, distance: 100.1
click at [727, 586] on div "Analyze all available data for {client_name} to identify potential fraud indica…" at bounding box center [778, 608] width 134 height 44
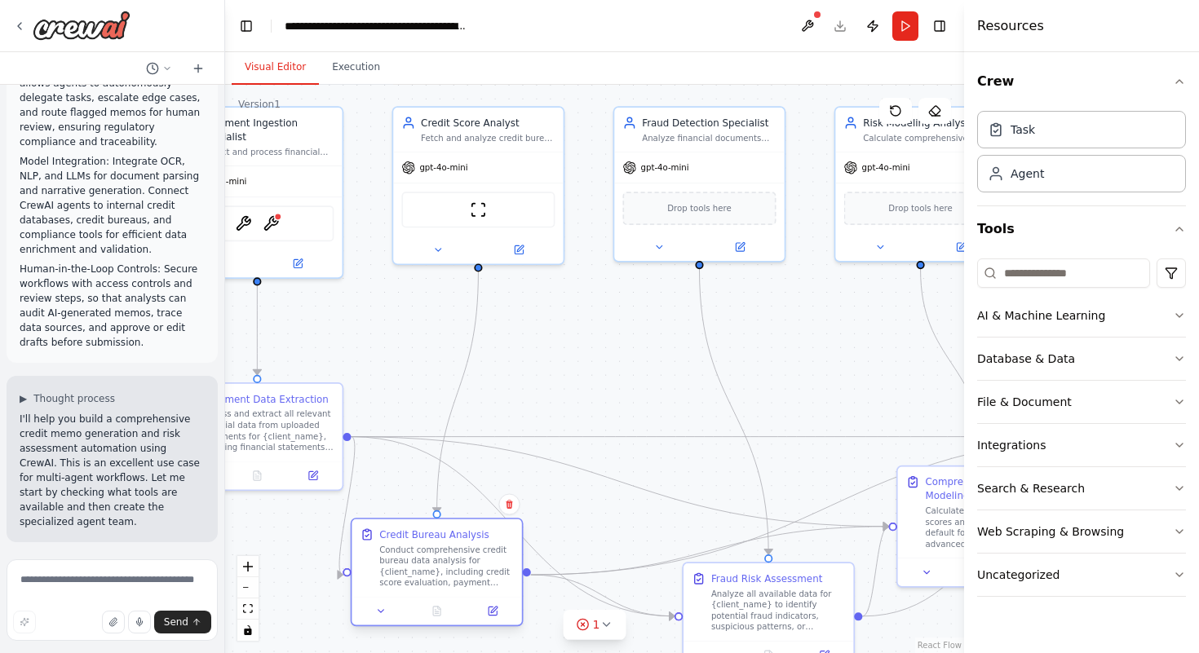
drag, startPoint x: 511, startPoint y: 555, endPoint x: 495, endPoint y: 568, distance: 20.9
click at [495, 568] on div "Conduct comprehensive credit bureau data analysis for {client_name}, including …" at bounding box center [446, 566] width 134 height 44
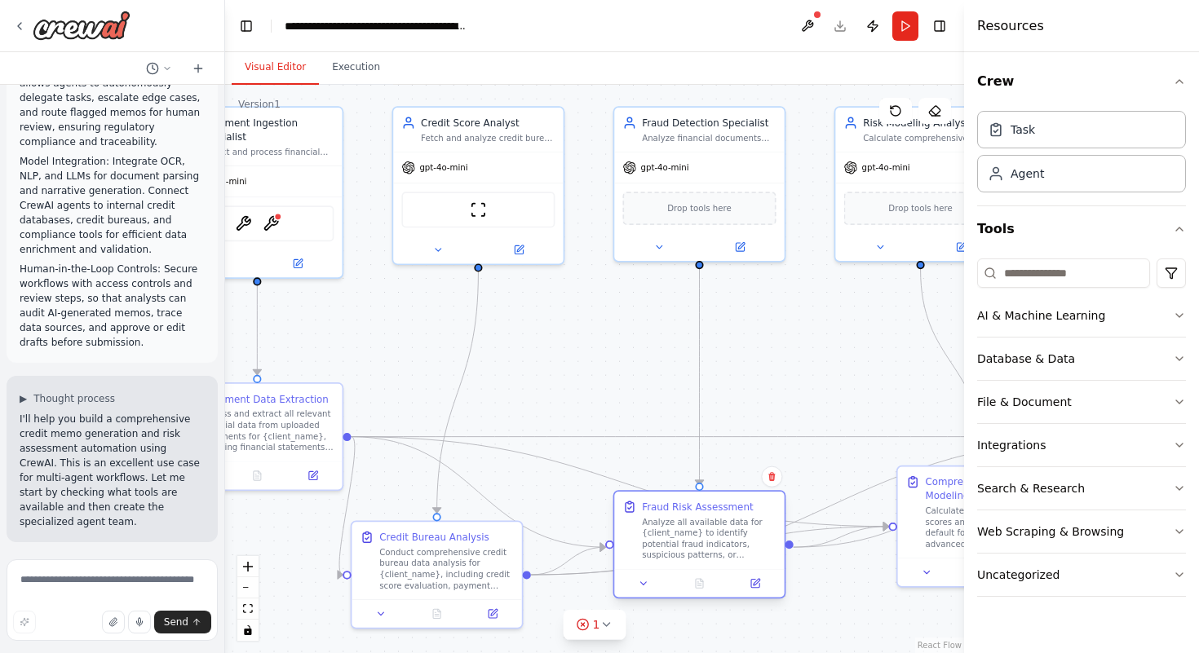
drag, startPoint x: 709, startPoint y: 598, endPoint x: 637, endPoint y: 533, distance: 97.0
click at [637, 533] on div "Fraud Risk Assessment Analyze all available data for {client_name} to identify …" at bounding box center [698, 530] width 153 height 61
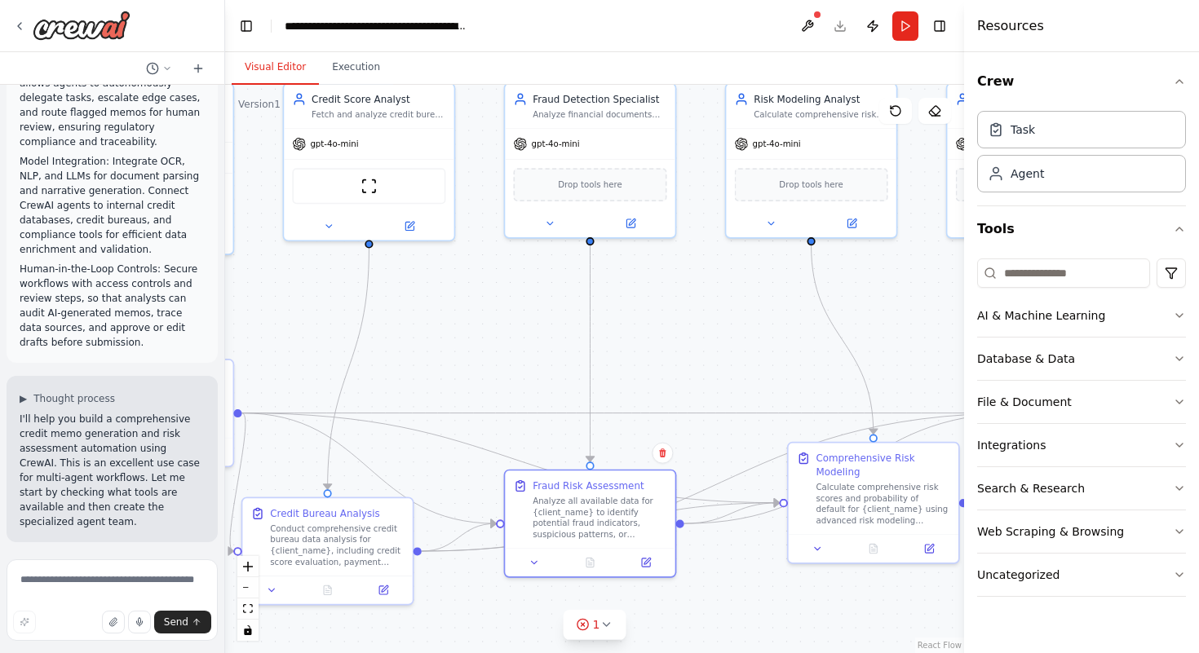
drag, startPoint x: 870, startPoint y: 579, endPoint x: 759, endPoint y: 555, distance: 113.6
click at [759, 555] on div ".deletable-edge-delete-btn { width: 20px; height: 20px; border: 0px solid #ffff…" at bounding box center [594, 369] width 739 height 568
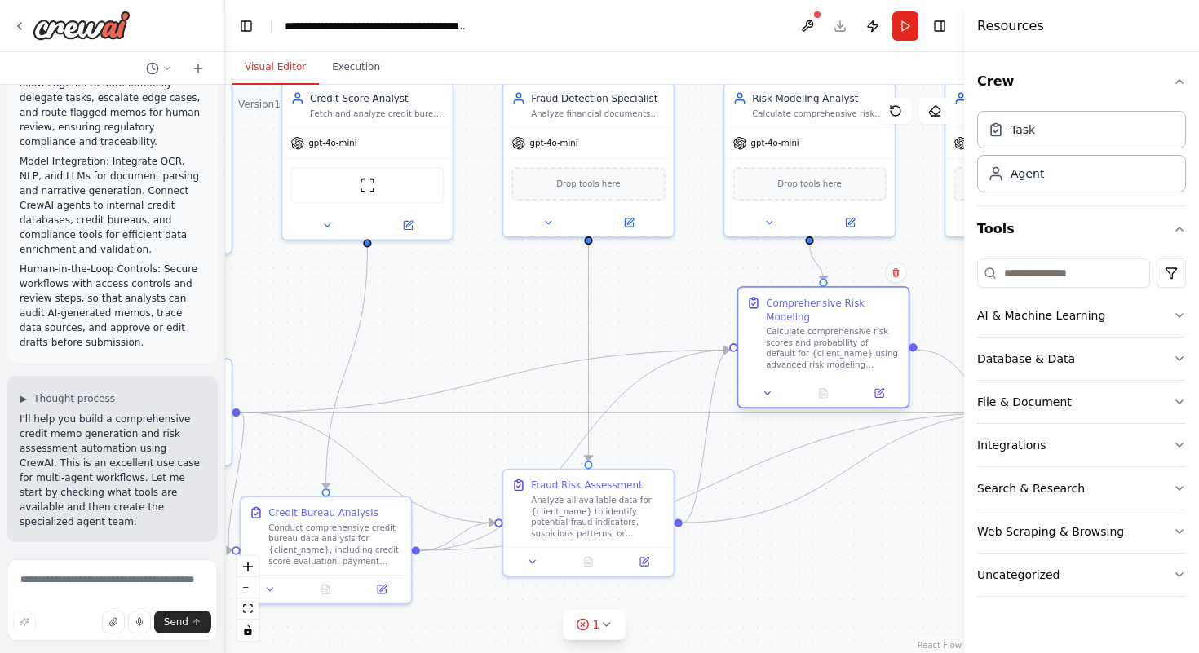
drag, startPoint x: 843, startPoint y: 515, endPoint x: 801, endPoint y: 368, distance: 153.6
click at [801, 368] on div "Calculate comprehensive risk scores and probability of default for {client_name…" at bounding box center [833, 348] width 134 height 44
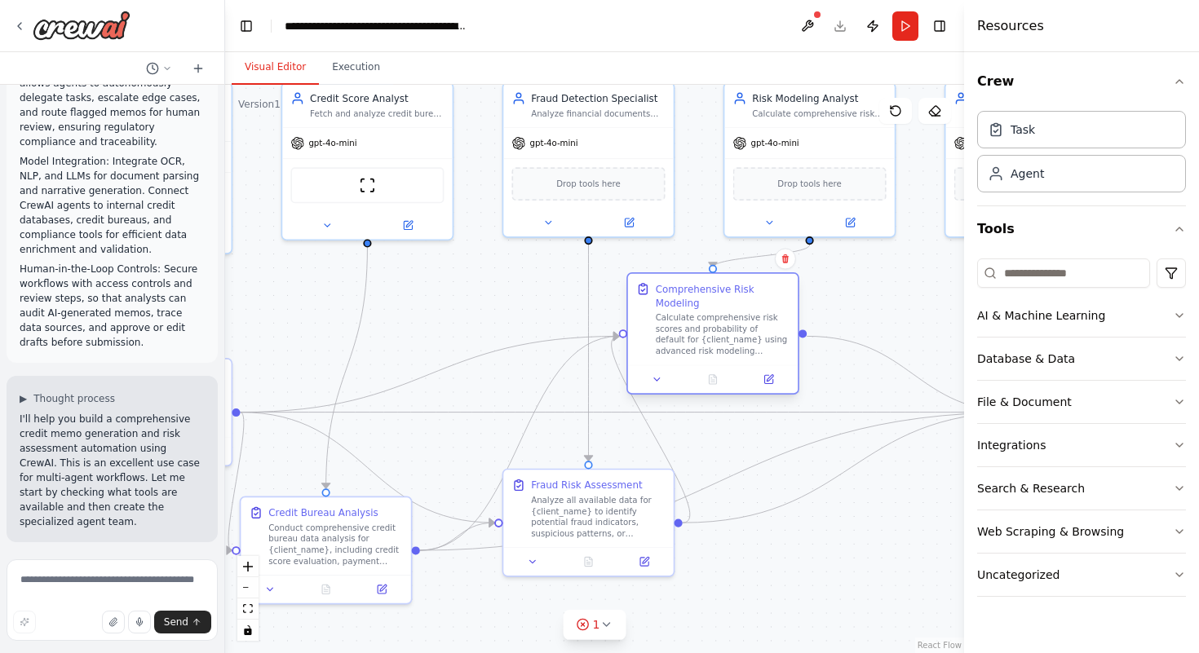
drag, startPoint x: 801, startPoint y: 368, endPoint x: 693, endPoint y: 354, distance: 108.5
click at [693, 354] on div "Calculate comprehensive risk scores and probability of default for {client_name…" at bounding box center [723, 334] width 134 height 44
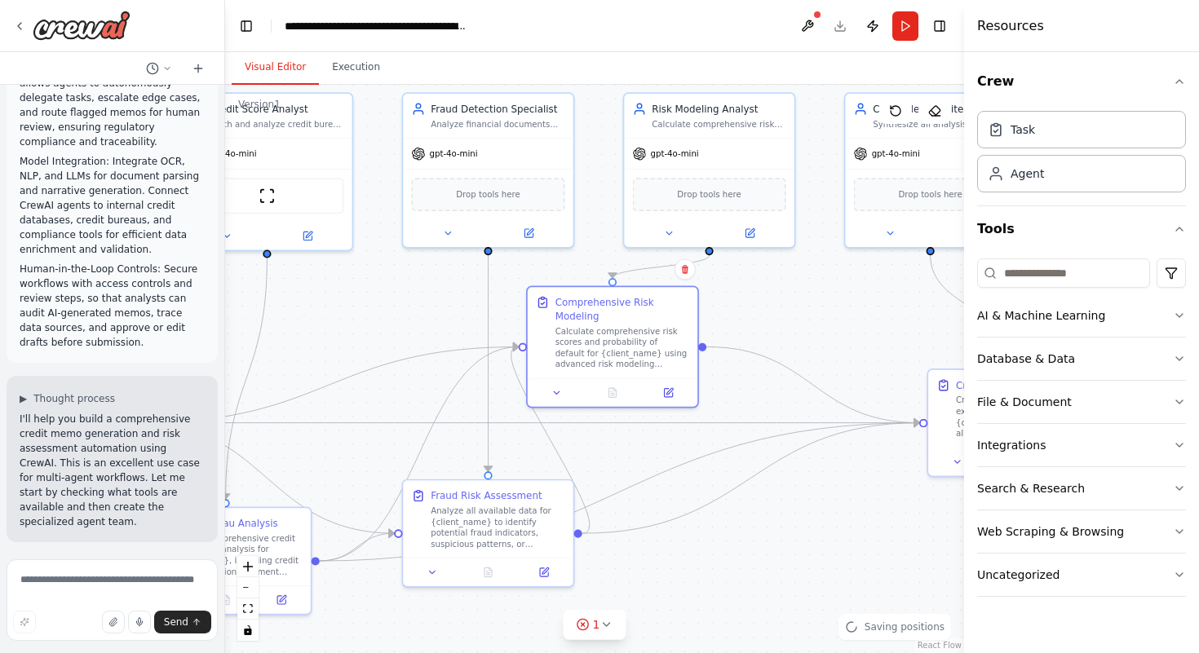
drag, startPoint x: 878, startPoint y: 519, endPoint x: 778, endPoint y: 529, distance: 100.1
click at [778, 529] on div ".deletable-edge-delete-btn { width: 20px; height: 20px; border: 0px solid #ffff…" at bounding box center [594, 369] width 739 height 568
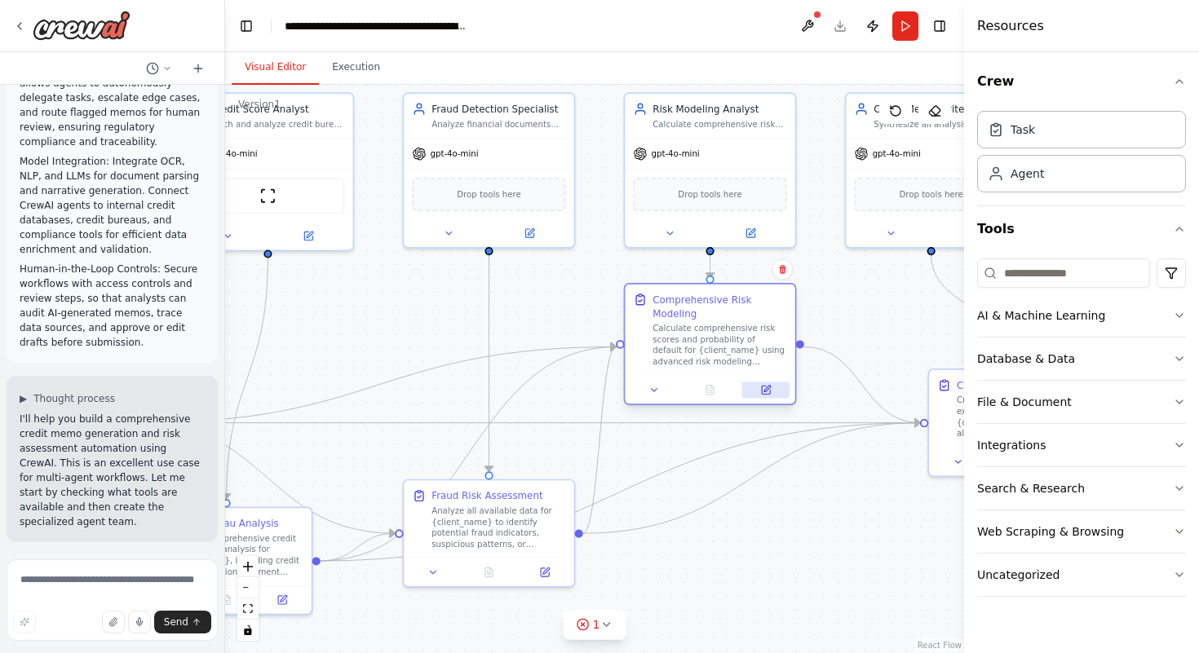
drag, startPoint x: 649, startPoint y: 384, endPoint x: 749, endPoint y: 391, distance: 99.7
click at [749, 391] on button at bounding box center [765, 390] width 47 height 16
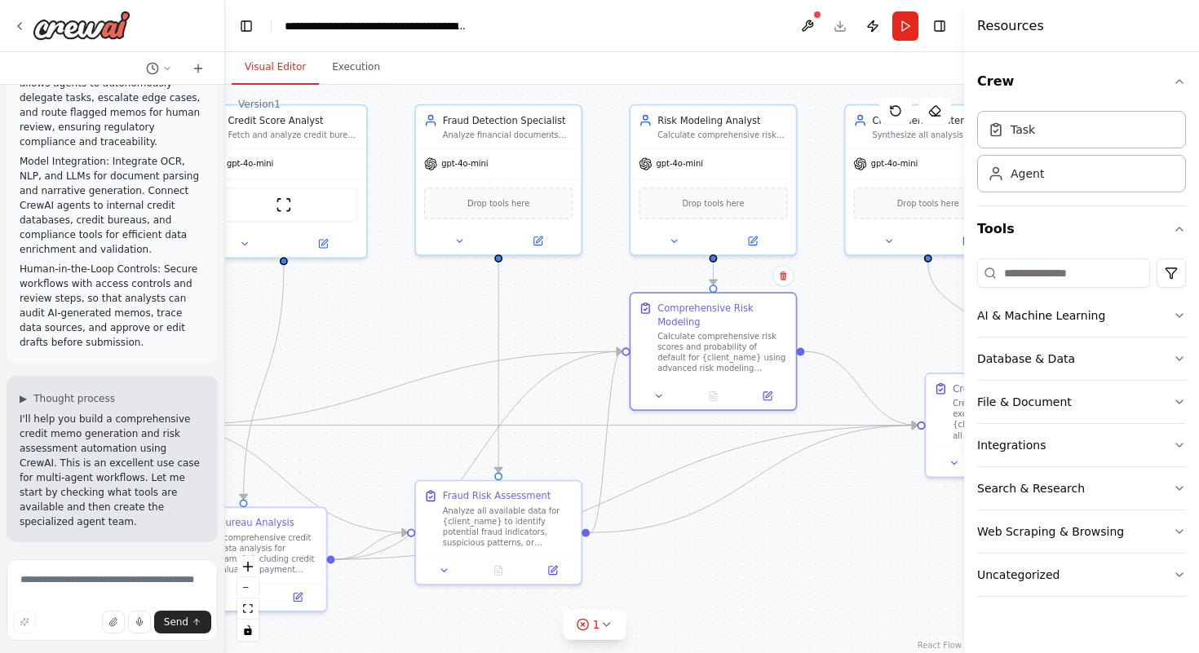
drag, startPoint x: 837, startPoint y: 546, endPoint x: 794, endPoint y: 541, distance: 42.7
click at [794, 543] on div ".deletable-edge-delete-btn { width: 20px; height: 20px; border: 0px solid #ffff…" at bounding box center [594, 369] width 739 height 568
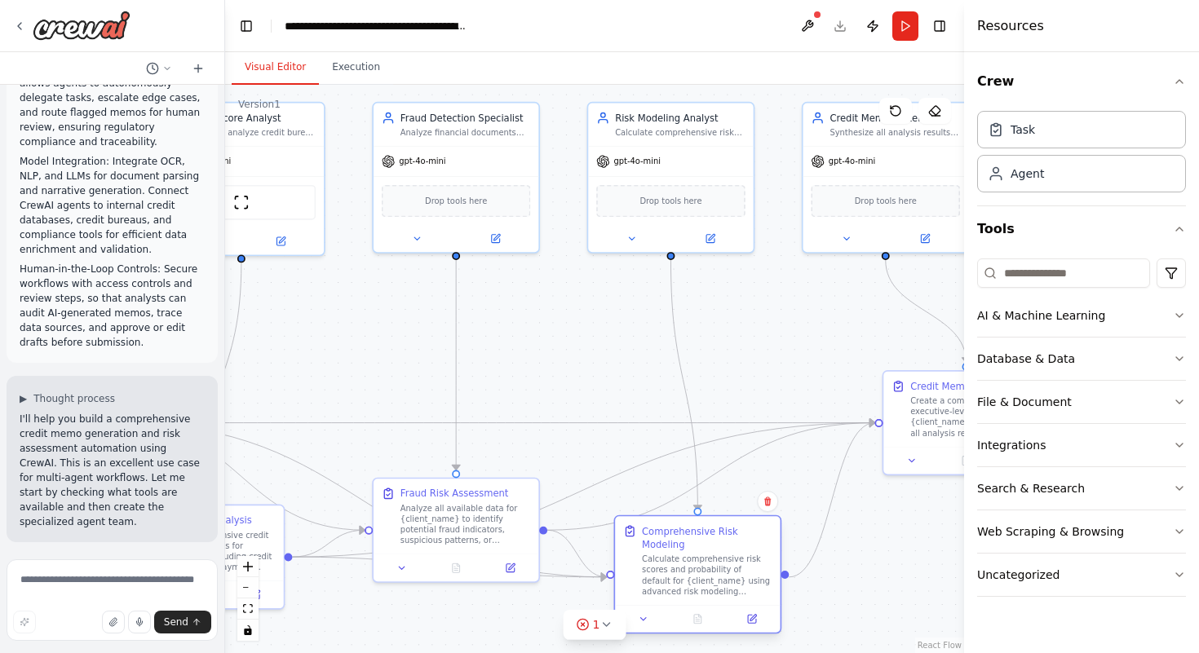
drag, startPoint x: 702, startPoint y: 309, endPoint x: 728, endPoint y: 537, distance: 229.8
click at [728, 537] on div "Comprehensive Risk Modeling" at bounding box center [707, 537] width 130 height 27
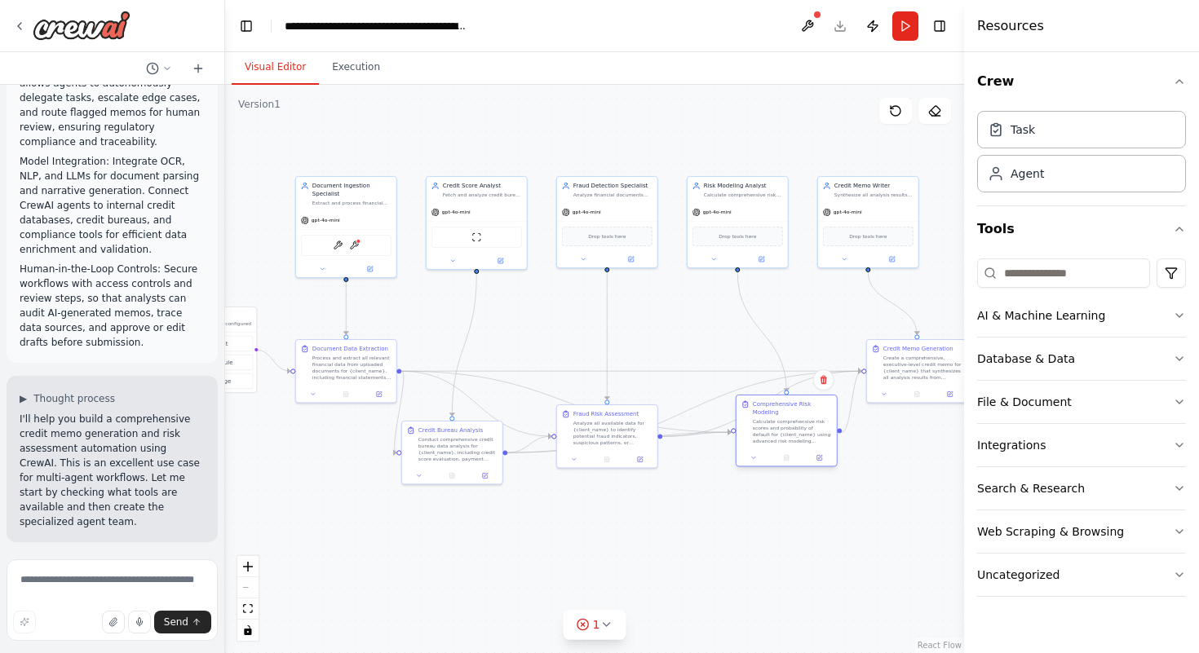
drag, startPoint x: 780, startPoint y: 447, endPoint x: 808, endPoint y: 412, distance: 45.2
click at [808, 412] on div "Comprehensive Risk Modeling" at bounding box center [792, 408] width 79 height 16
drag, startPoint x: 454, startPoint y: 446, endPoint x: 468, endPoint y: 422, distance: 28.1
click at [468, 422] on div "Conduct comprehensive credit bureau data analysis for {client_name}, including …" at bounding box center [474, 423] width 79 height 26
drag, startPoint x: 809, startPoint y: 418, endPoint x: 766, endPoint y: 419, distance: 43.3
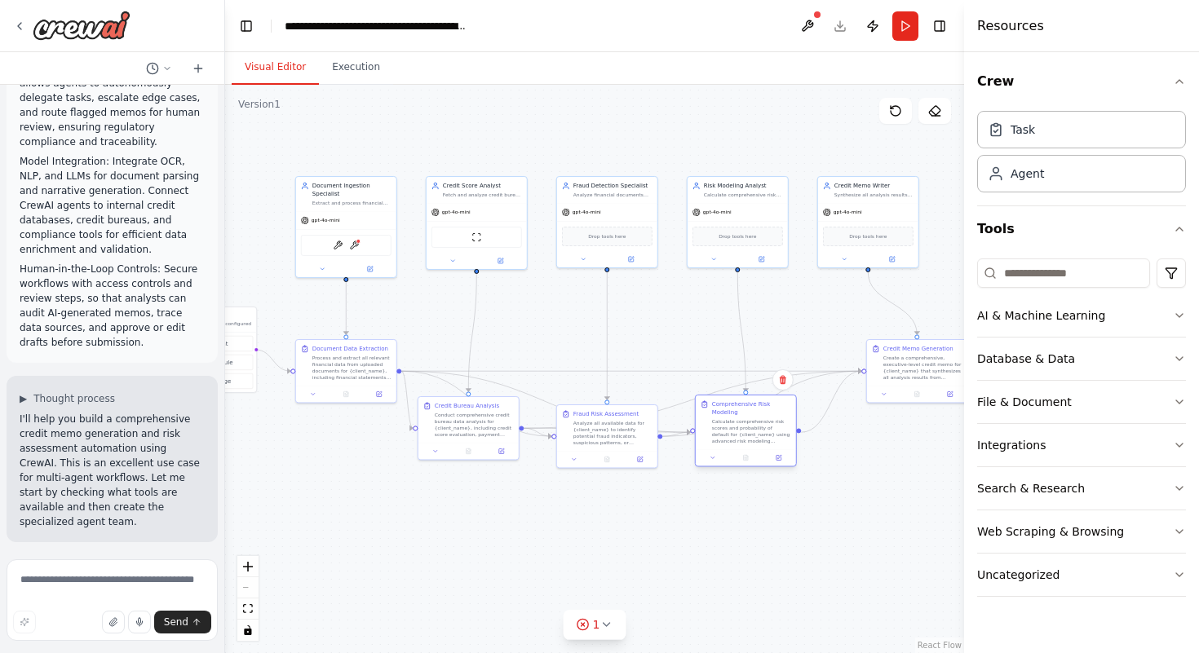
click at [766, 419] on div "Comprehensive Risk Modeling Calculate comprehensive risk scores and probability…" at bounding box center [751, 422] width 79 height 44
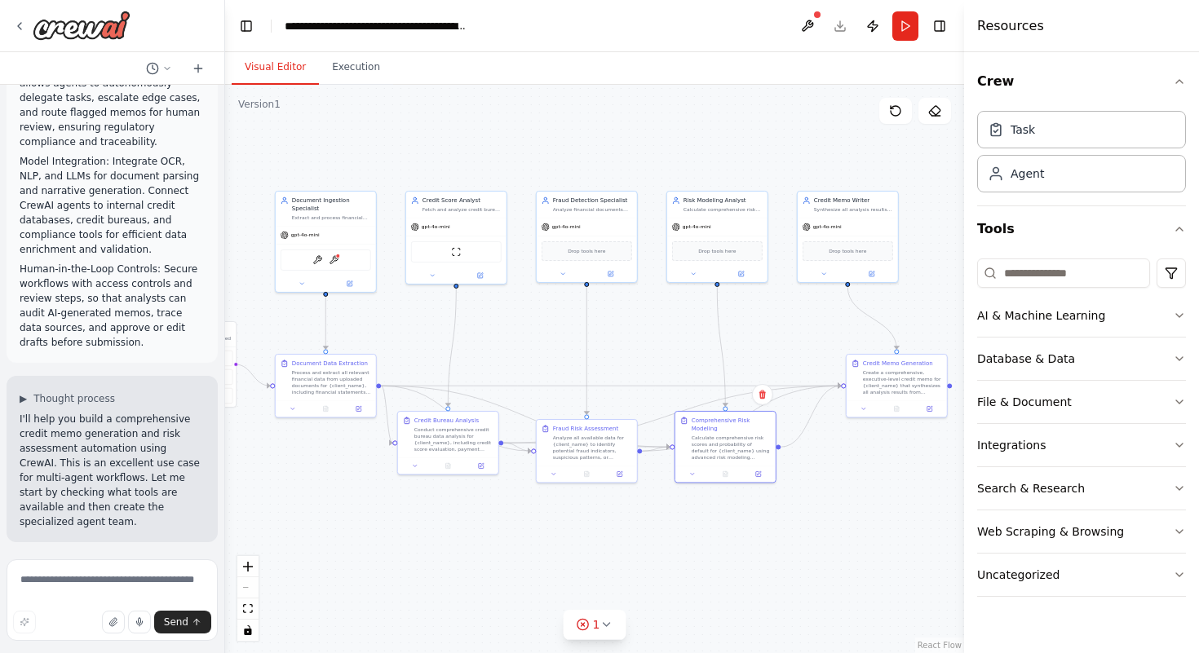
drag, startPoint x: 916, startPoint y: 490, endPoint x: 895, endPoint y: 505, distance: 25.1
click at [895, 505] on div ".deletable-edge-delete-btn { width: 20px; height: 20px; border: 0px solid #ffff…" at bounding box center [594, 369] width 739 height 568
